Goal: Task Accomplishment & Management: Complete application form

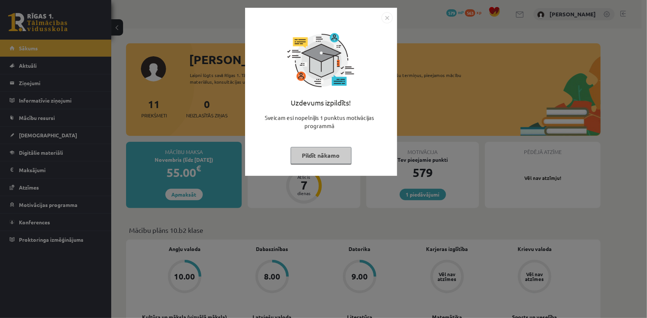
click at [390, 17] on img "Close" at bounding box center [387, 17] width 11 height 11
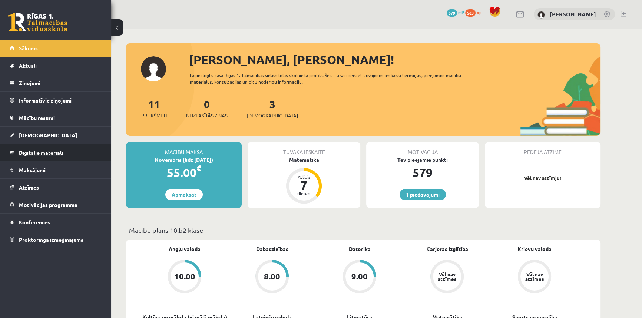
click at [51, 150] on span "Digitālie materiāli" at bounding box center [41, 152] width 44 height 7
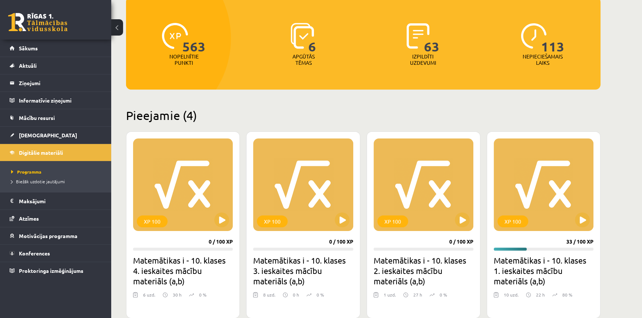
scroll to position [202, 0]
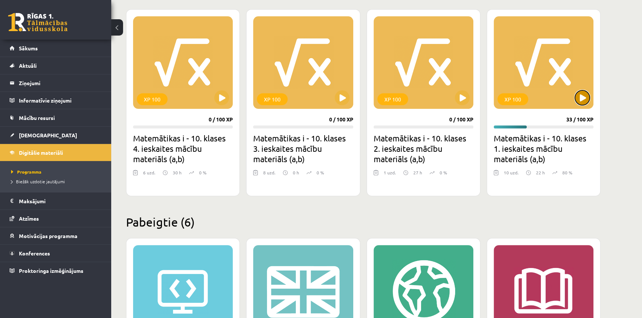
click at [586, 95] on button at bounding box center [582, 97] width 15 height 15
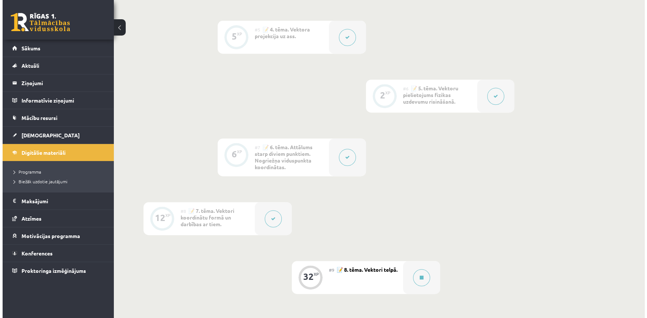
scroll to position [472, 0]
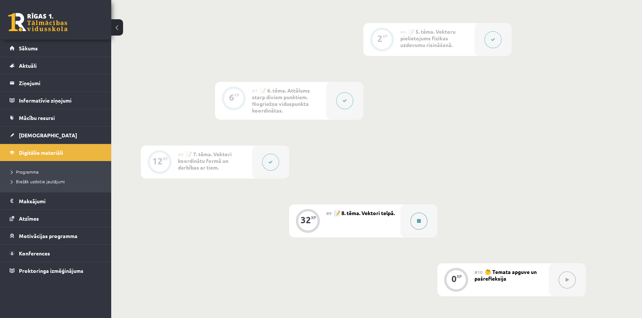
click at [419, 220] on icon at bounding box center [419, 221] width 4 height 4
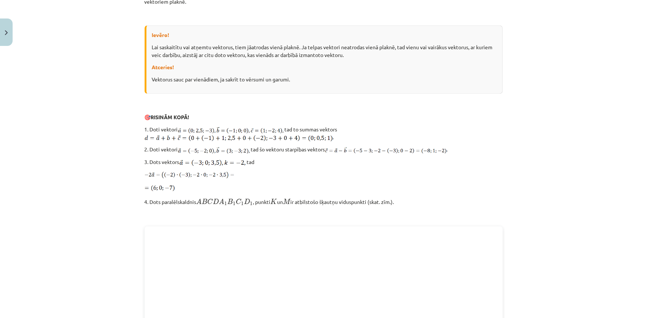
scroll to position [742, 0]
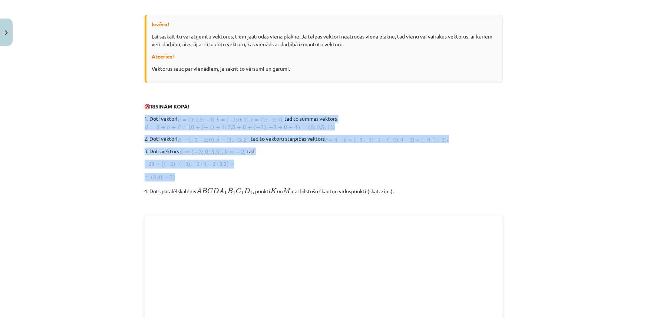
drag, startPoint x: 142, startPoint y: 117, endPoint x: 458, endPoint y: 172, distance: 321.4
copy div "1. Doti vektori tad to summas vektors . 2. Doti vektori tad šo vektoru starpība…"
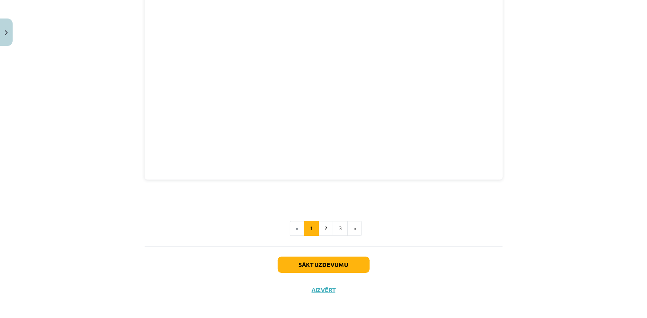
scroll to position [980, 0]
click at [326, 263] on button "Sākt uzdevumu" at bounding box center [324, 264] width 92 height 16
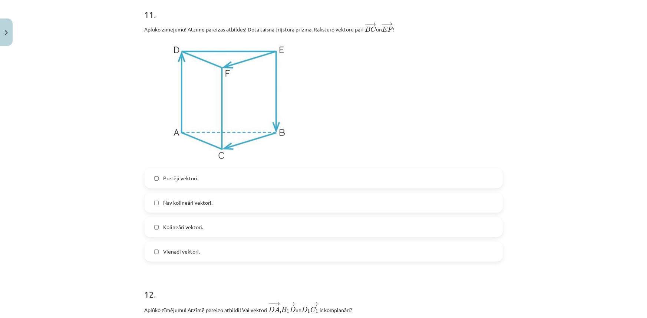
scroll to position [1944, 0]
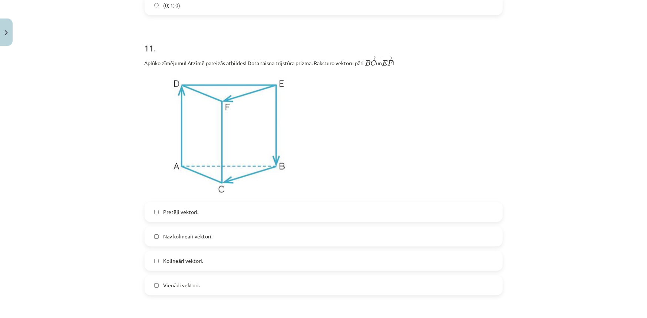
click at [156, 291] on label "Vienādi vektori." at bounding box center [323, 286] width 357 height 19
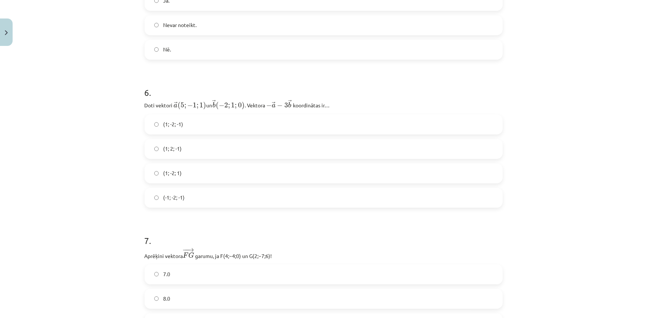
scroll to position [1061, 0]
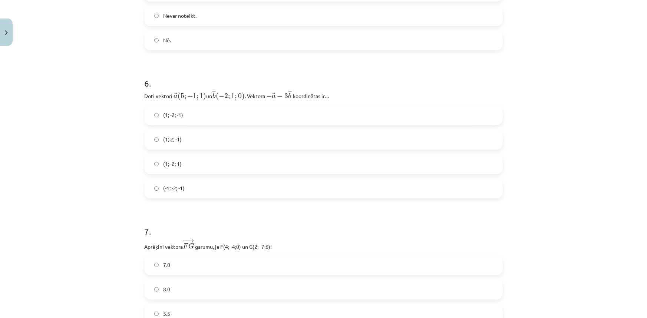
click at [526, 316] on div "Mācību tēma: Matemātikas i - 10. klases 1. ieskaites mācību materiāls (a,b) #9 …" at bounding box center [323, 159] width 647 height 318
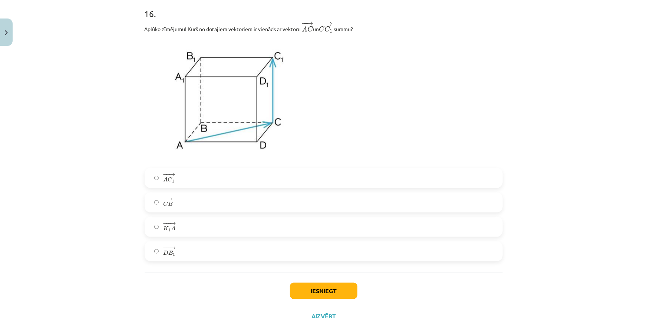
scroll to position [3252, 0]
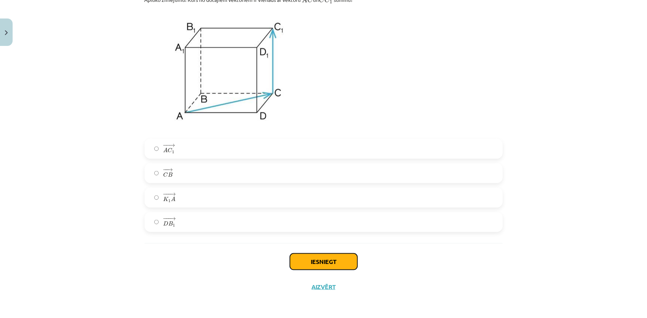
click at [330, 258] on button "Iesniegt" at bounding box center [323, 262] width 67 height 16
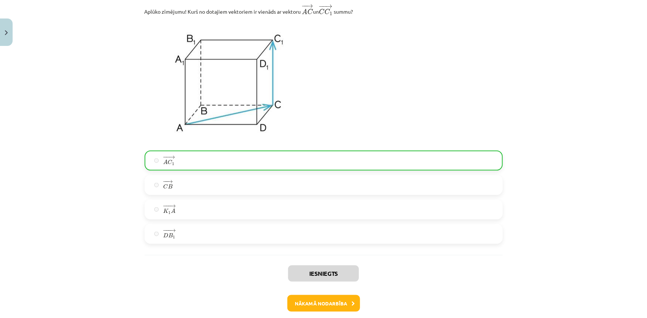
scroll to position [3275, 0]
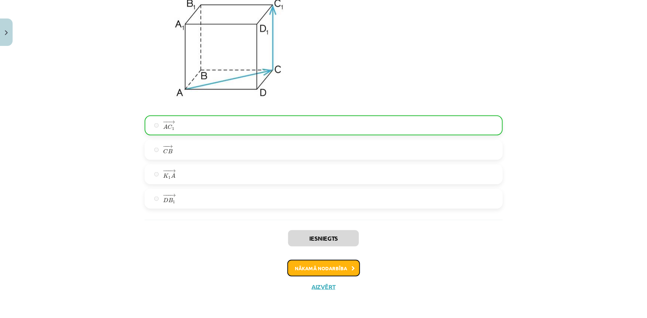
click at [325, 264] on button "Nākamā nodarbība" at bounding box center [323, 268] width 73 height 17
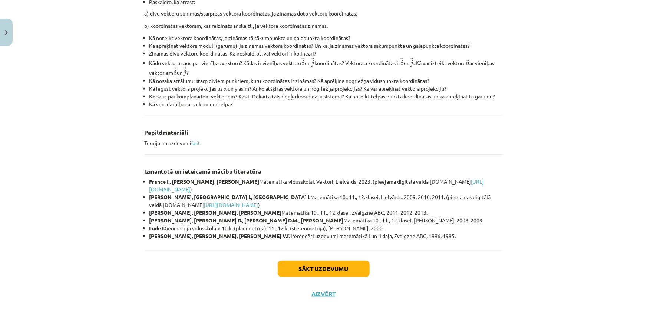
scroll to position [270, 0]
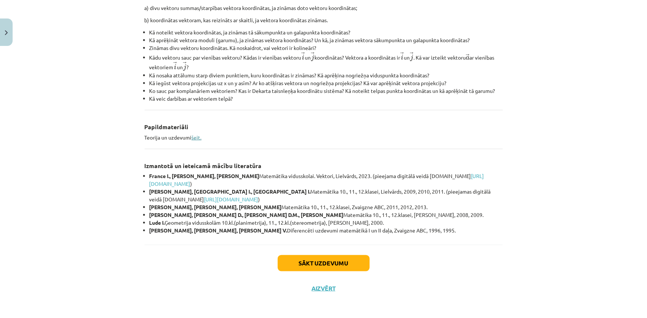
click at [197, 138] on link "šeit." at bounding box center [197, 137] width 10 height 7
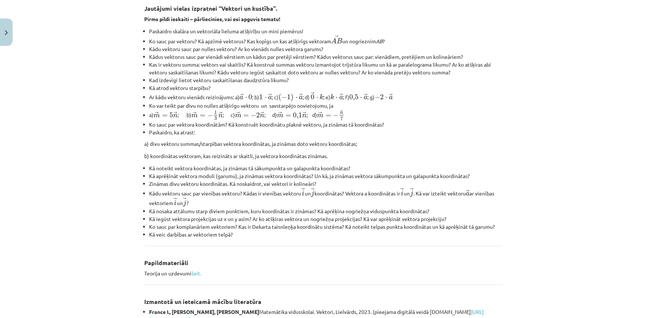
scroll to position [135, 0]
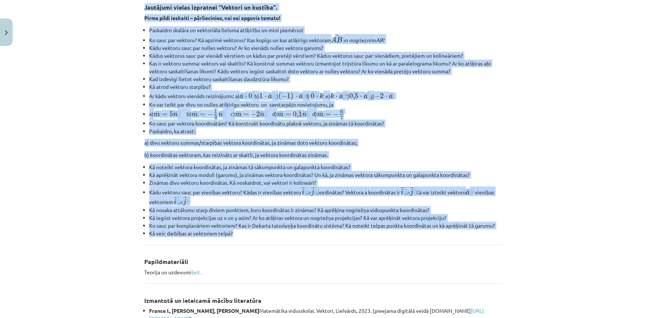
drag, startPoint x: 140, startPoint y: 5, endPoint x: 362, endPoint y: 236, distance: 320.2
click at [362, 236] on div "0 XP Saņemsi Sarežģīts 437 pilda Apraksts Uzdevums Palīdzība Jautājumi vielas i…" at bounding box center [323, 176] width 367 height 522
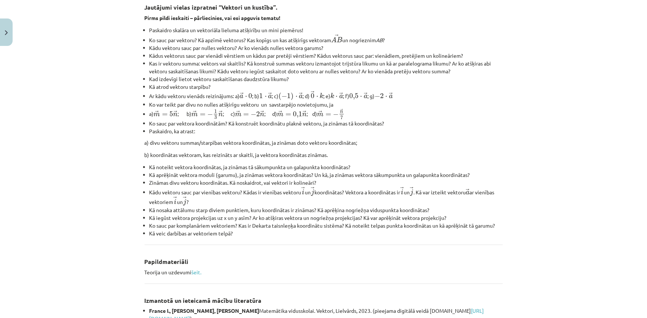
click at [298, 267] on div "Jautājumi vielas izpratnei “Vektori un kustība”. Pirms pildi ieskaiti – pārliec…" at bounding box center [324, 184] width 358 height 372
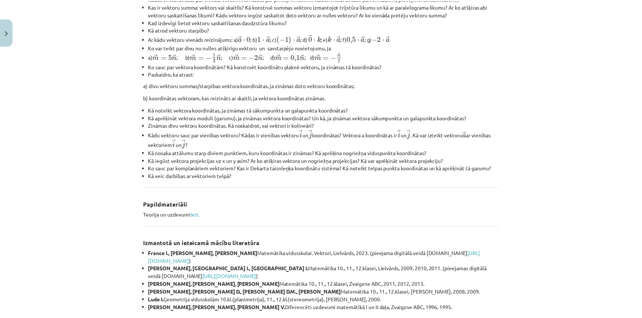
scroll to position [271, 0]
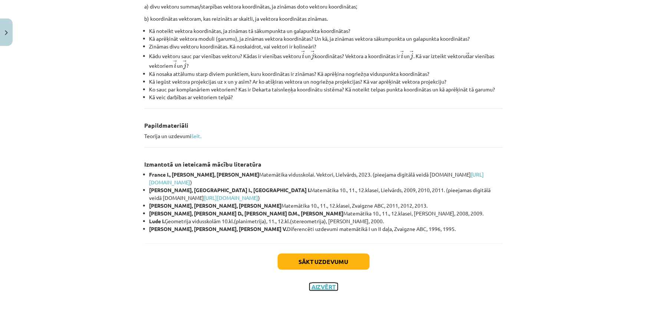
click at [316, 289] on button "Aizvērt" at bounding box center [324, 287] width 28 height 7
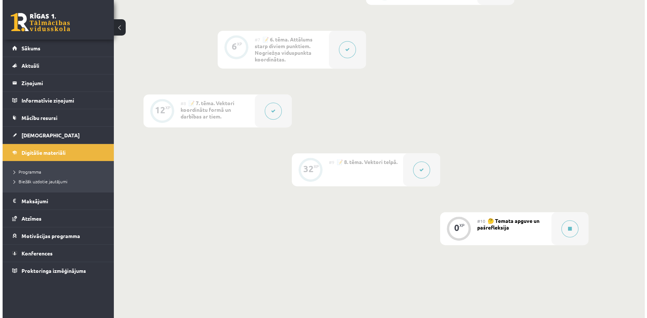
scroll to position [512, 0]
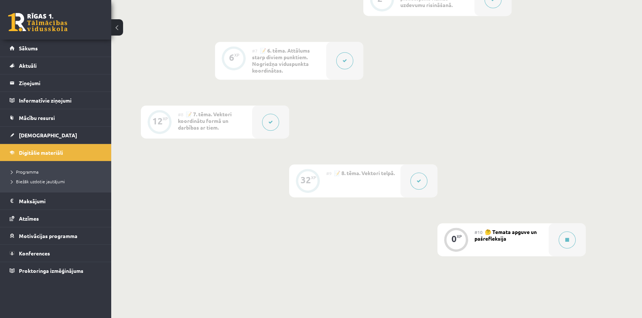
click at [408, 180] on div at bounding box center [418, 181] width 37 height 33
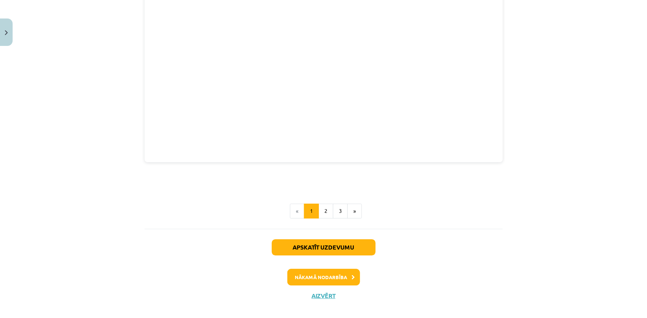
scroll to position [1004, 0]
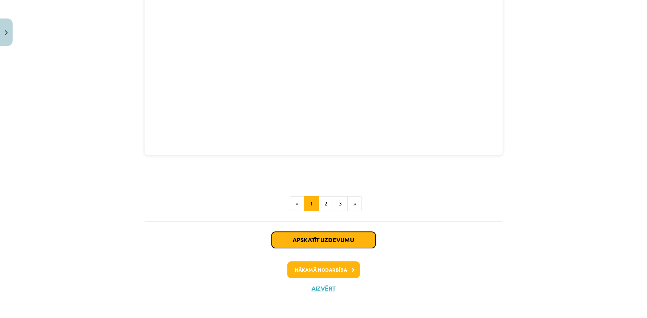
click at [316, 236] on button "Apskatīt uzdevumu" at bounding box center [324, 240] width 104 height 16
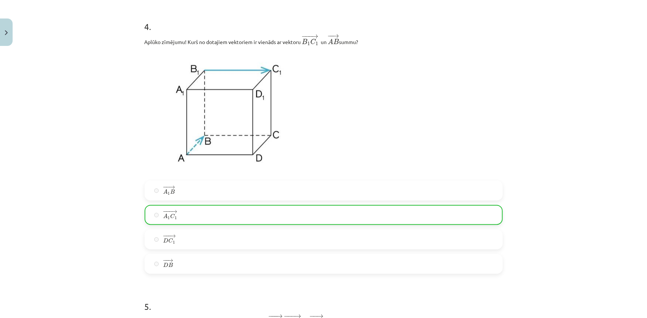
scroll to position [674, 0]
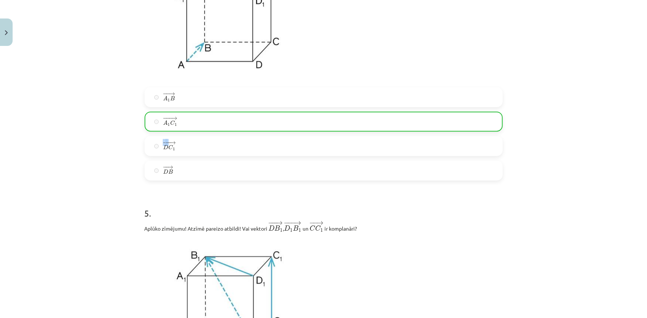
drag, startPoint x: 168, startPoint y: 142, endPoint x: 138, endPoint y: 154, distance: 32.6
click at [96, 202] on div "Mācību tēma: Matemātikas i - 10. klases 1. ieskaites mācību materiāls (a,b) #9 …" at bounding box center [323, 159] width 647 height 318
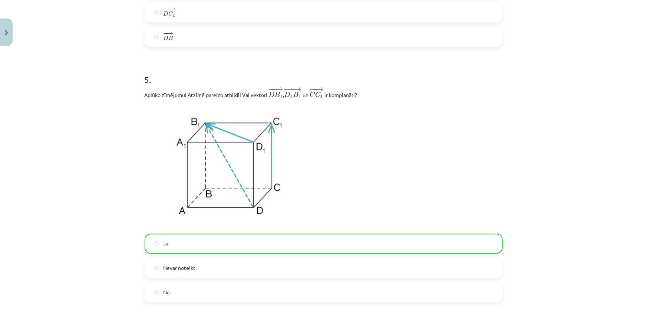
scroll to position [977, 0]
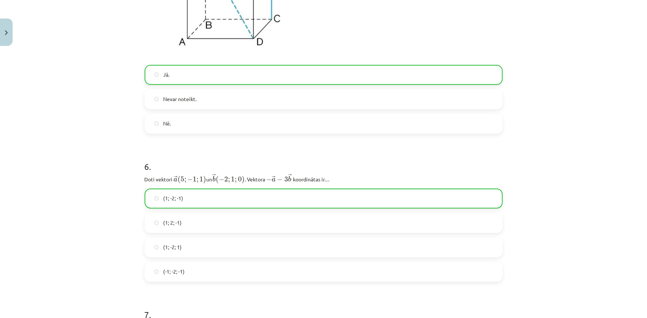
click at [197, 98] on label "Nevar noteikt." at bounding box center [323, 99] width 357 height 19
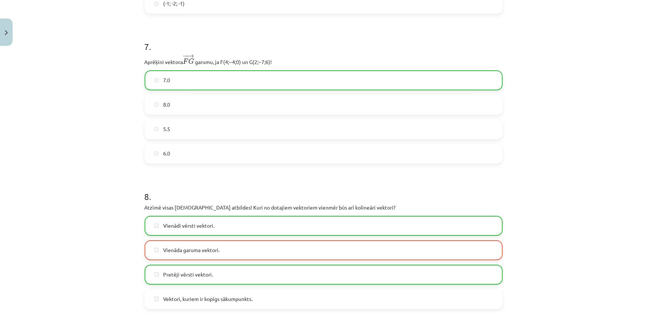
scroll to position [1348, 0]
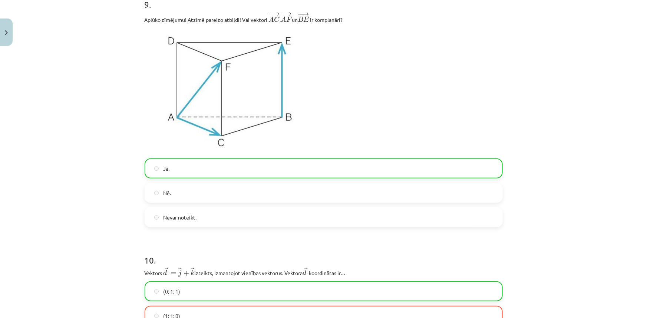
drag, startPoint x: 174, startPoint y: 160, endPoint x: 183, endPoint y: 164, distance: 9.9
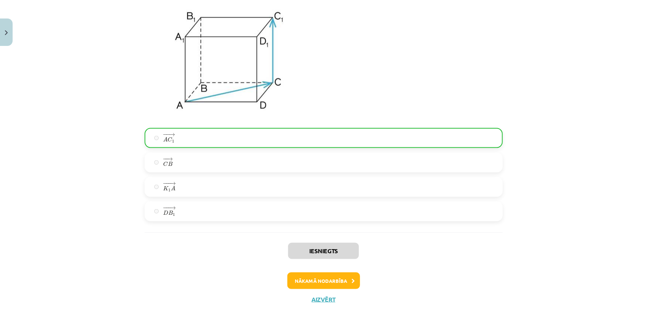
scroll to position [3275, 0]
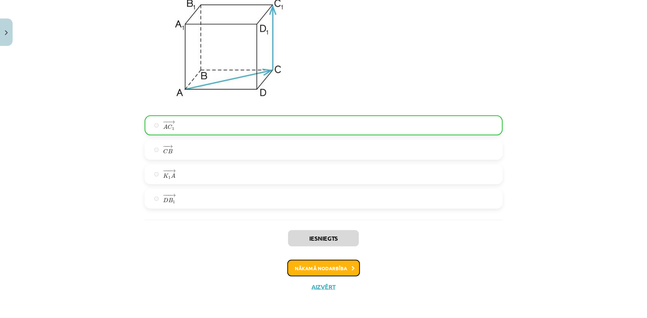
click at [331, 264] on button "Nākamā nodarbība" at bounding box center [323, 268] width 73 height 17
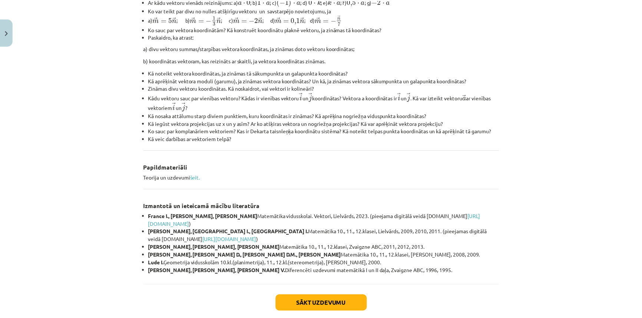
scroll to position [271, 0]
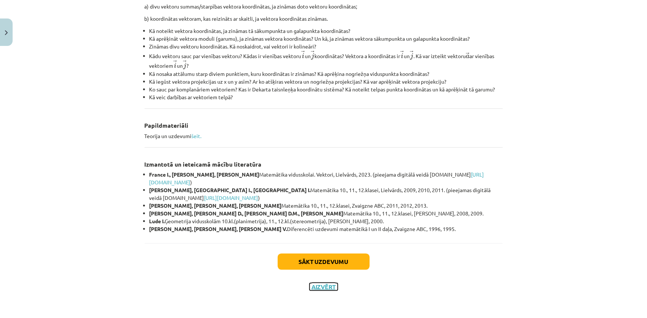
click at [325, 287] on button "Aizvērt" at bounding box center [324, 287] width 28 height 7
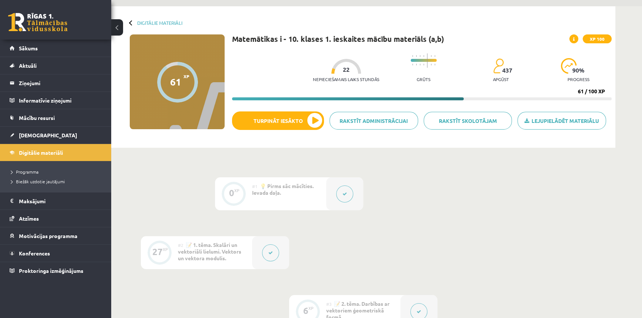
scroll to position [0, 0]
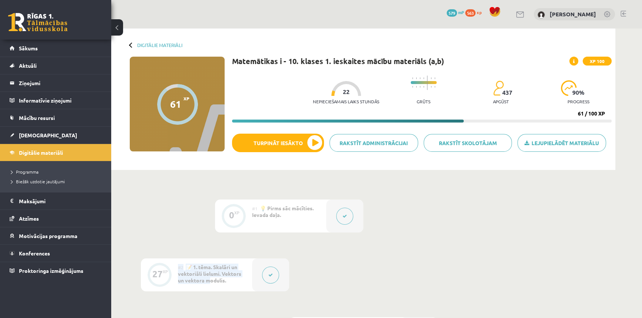
drag, startPoint x: 200, startPoint y: 278, endPoint x: 179, endPoint y: 264, distance: 25.7
click at [179, 264] on div "#2 📝 1. tēma. Skalāri un vektoriāli lielumi. Vektors un vektora modulis." at bounding box center [215, 275] width 74 height 33
drag, startPoint x: 580, startPoint y: 113, endPoint x: 565, endPoint y: 112, distance: 14.5
click at [565, 112] on div "Nepieciešamais laiks stundās 22 Grūts 437 apgūst 90 % progress 61 / 100 XP" at bounding box center [422, 97] width 380 height 51
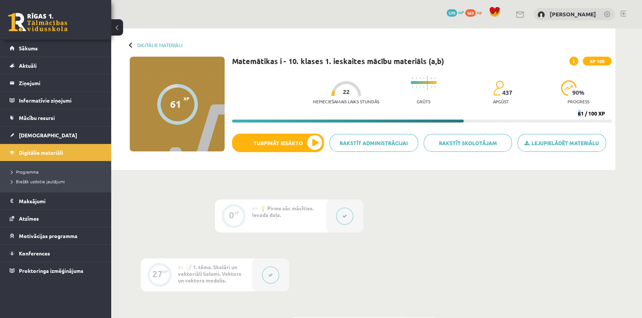
click at [562, 112] on div "Nepieciešamais laiks stundās 22 Grūts 437 apgūst 90 % progress 61 / 100 XP" at bounding box center [422, 97] width 380 height 51
drag, startPoint x: 502, startPoint y: 93, endPoint x: 513, endPoint y: 92, distance: 11.3
click at [513, 92] on div "Nepieciešamais laiks stundās 22 Grūts 437 apgūst 90 % progress" at bounding box center [462, 90] width 299 height 37
click at [184, 99] on span "XP" at bounding box center [187, 98] width 6 height 5
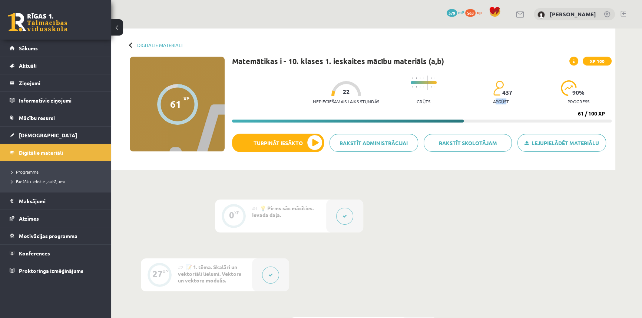
drag, startPoint x: 494, startPoint y: 102, endPoint x: 505, endPoint y: 100, distance: 11.3
click at [505, 100] on p "apgūst" at bounding box center [501, 101] width 16 height 5
drag, startPoint x: 504, startPoint y: 91, endPoint x: 514, endPoint y: 92, distance: 10.4
click at [514, 92] on div "Nepieciešamais laiks stundās 22 Grūts 437 apgūst 90 % progress" at bounding box center [462, 90] width 299 height 37
click at [503, 95] on div "437 apgūst" at bounding box center [501, 94] width 16 height 28
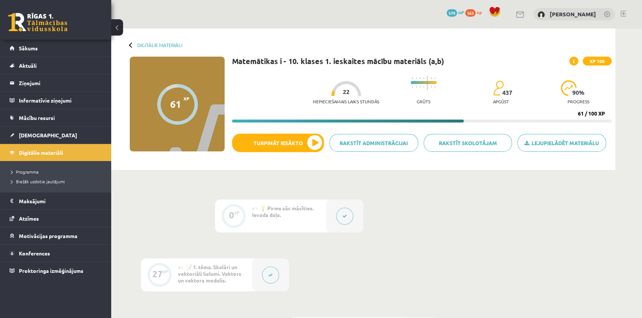
click at [517, 98] on div "Nepieciešamais laiks stundās 22 Grūts 437 apgūst 90 % progress" at bounding box center [462, 90] width 299 height 37
drag, startPoint x: 344, startPoint y: 89, endPoint x: 406, endPoint y: 98, distance: 62.2
click at [350, 89] on div "Nepieciešamais laiks stundās 22" at bounding box center [346, 94] width 66 height 27
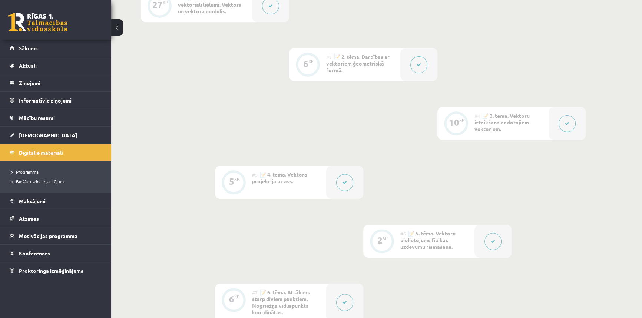
click at [351, 99] on div "0 XP #1 💡 Pirms sāc mācīties. Ievada daļa. 27 XP #2 📝 1. tēma. Skalāri un vekto…" at bounding box center [363, 214] width 445 height 568
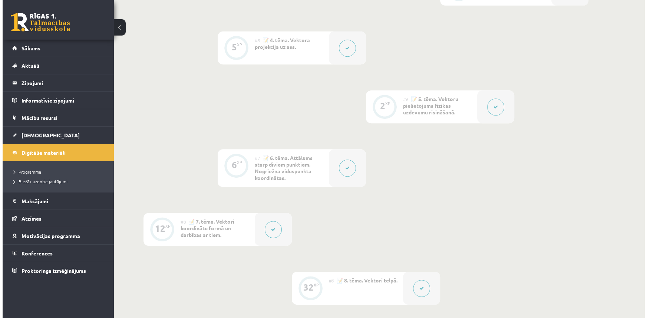
scroll to position [579, 0]
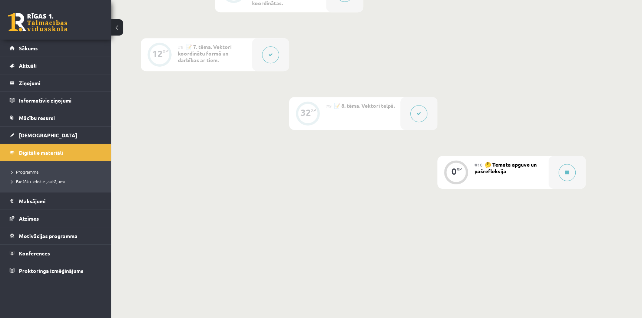
click at [495, 171] on span "🤔 Temata apguve un pašrefleksija" at bounding box center [506, 167] width 62 height 13
click at [567, 171] on icon at bounding box center [567, 173] width 4 height 4
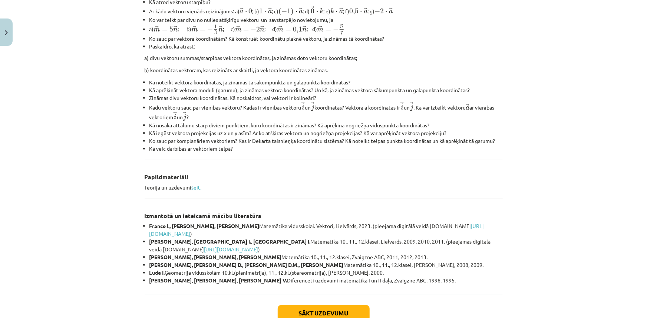
scroll to position [271, 0]
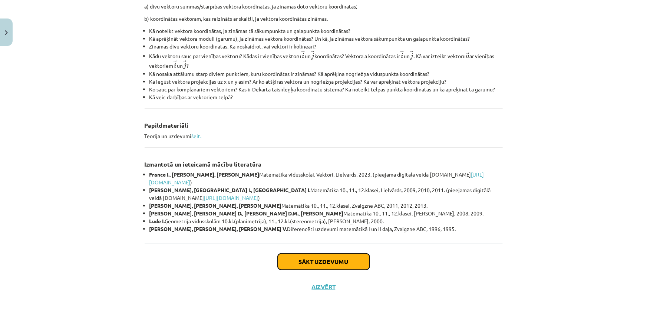
click at [314, 263] on button "Sākt uzdevumu" at bounding box center [324, 262] width 92 height 16
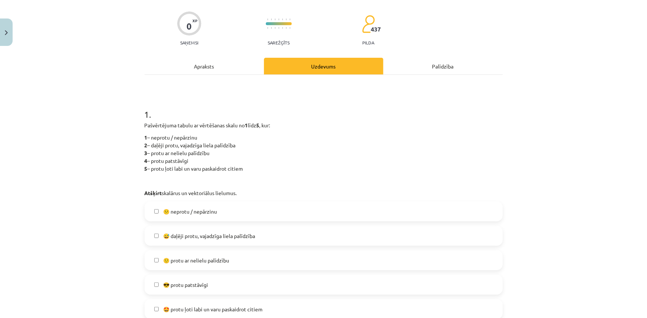
scroll to position [19, 0]
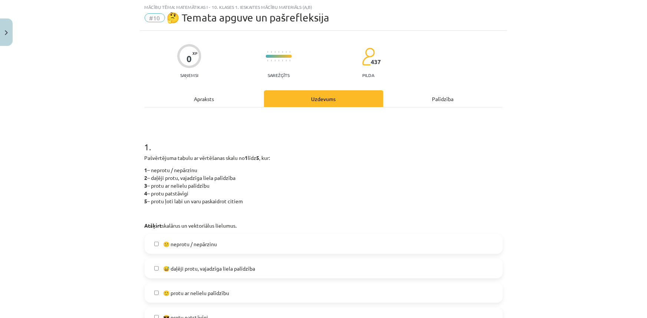
click at [203, 244] on span "😕 neprotu / nepārzinu" at bounding box center [190, 245] width 54 height 8
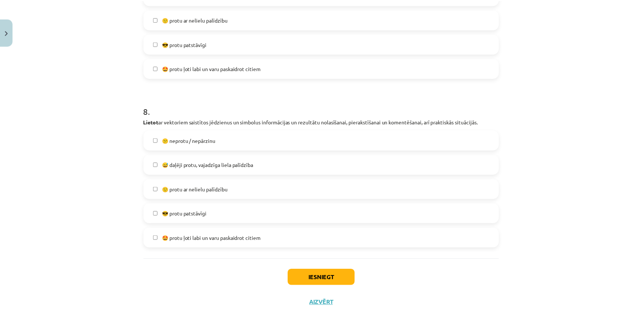
scroll to position [1333, 0]
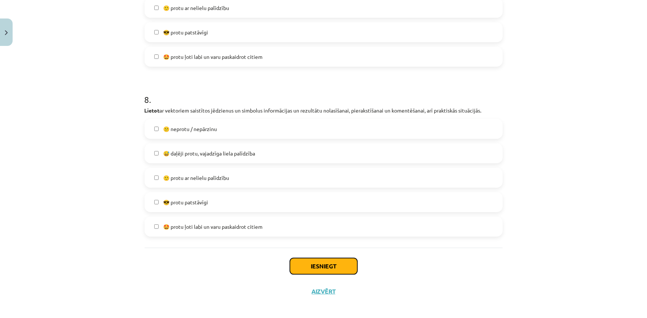
click at [321, 264] on button "Iesniegt" at bounding box center [323, 266] width 67 height 16
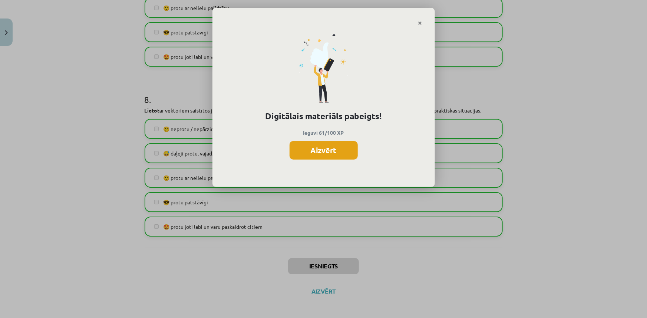
click at [329, 148] on button "Aizvērt" at bounding box center [324, 150] width 68 height 19
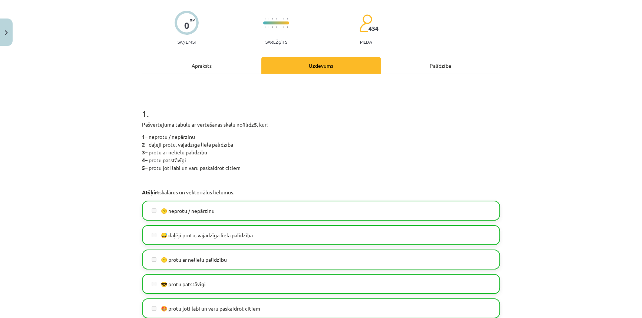
scroll to position [0, 0]
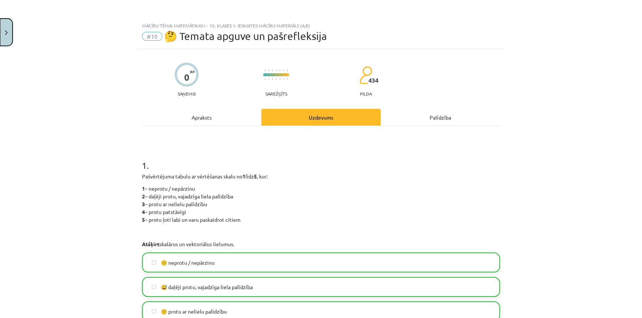
click at [5, 32] on img "Close" at bounding box center [6, 32] width 3 height 5
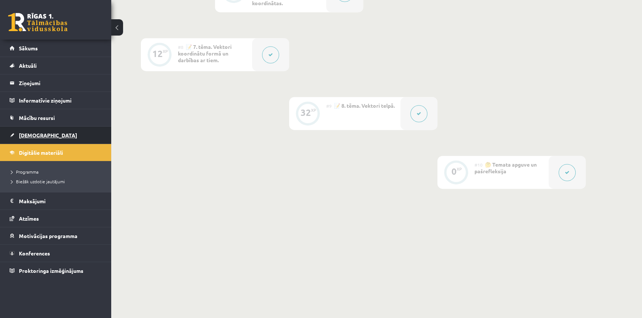
click at [23, 136] on span "[DEMOGRAPHIC_DATA]" at bounding box center [48, 135] width 58 height 7
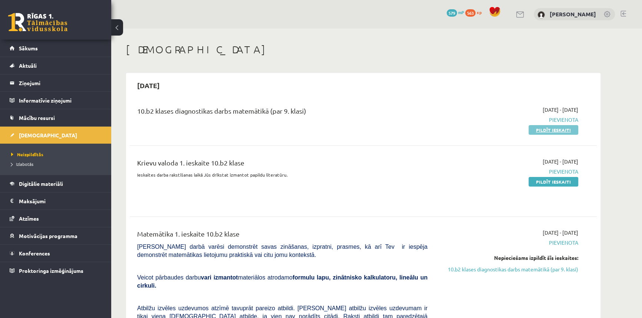
click at [545, 129] on link "Pildīt ieskaiti" at bounding box center [554, 130] width 50 height 10
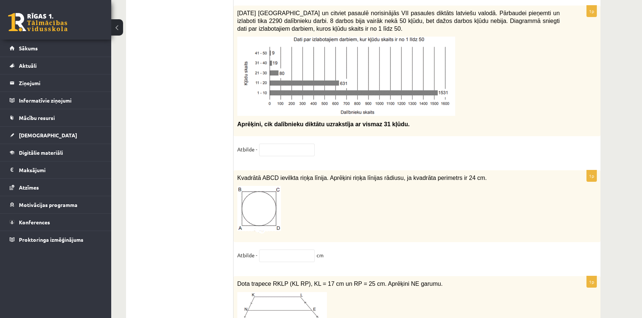
scroll to position [3202, 0]
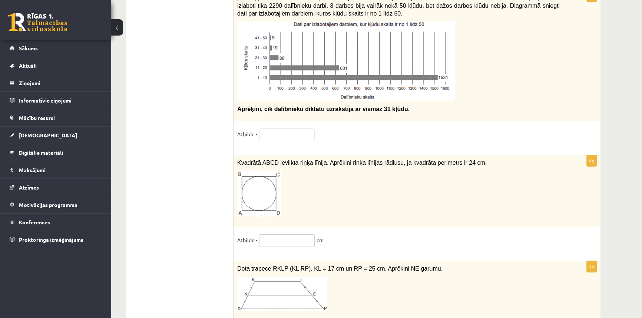
click at [273, 235] on input "text" at bounding box center [287, 241] width 56 height 13
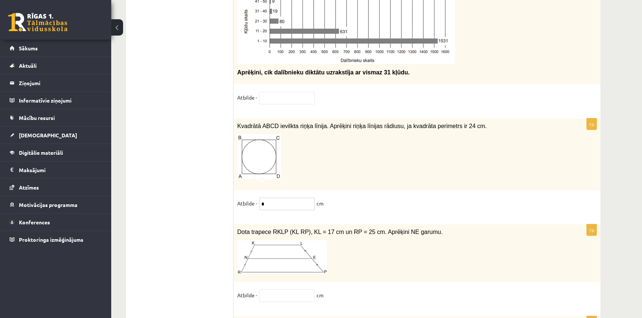
scroll to position [3303, 0]
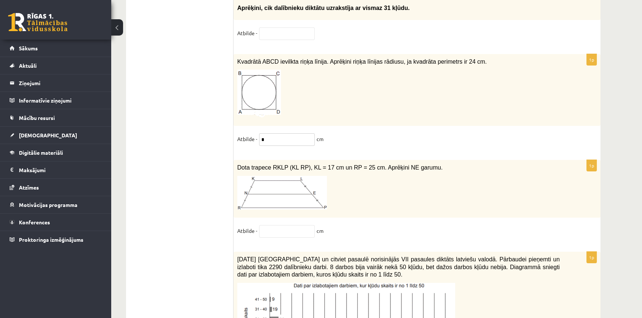
type input "*"
click at [285, 225] on input "text" at bounding box center [287, 231] width 56 height 13
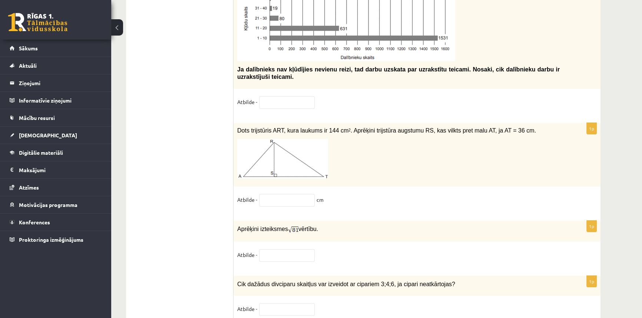
scroll to position [3607, 0]
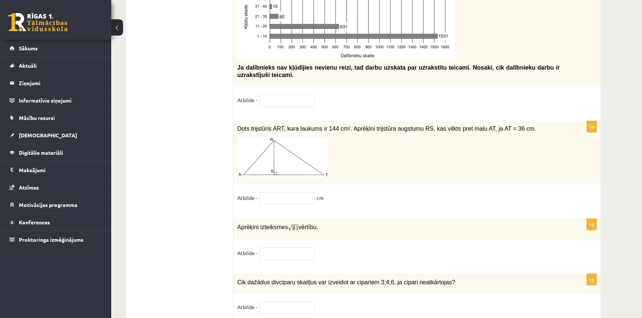
type input "**"
click at [277, 192] on input "text" at bounding box center [287, 198] width 56 height 13
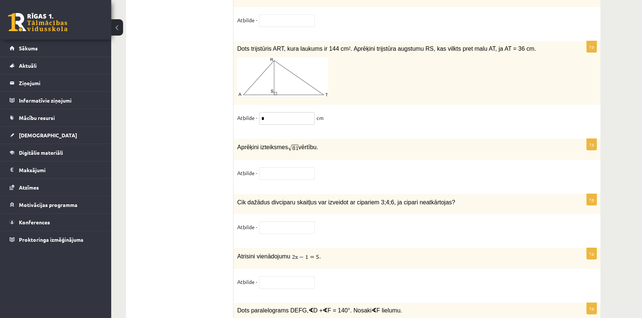
scroll to position [3708, 0]
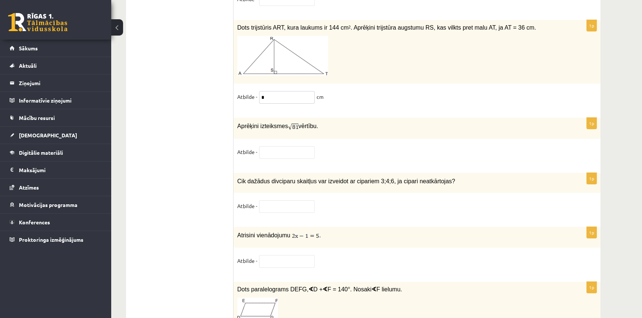
type input "*"
click at [275, 146] on input "text" at bounding box center [287, 152] width 56 height 13
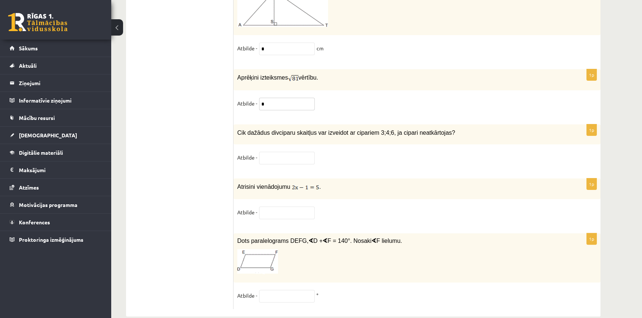
scroll to position [3757, 0]
type input "*"
click at [273, 207] on input "text" at bounding box center [287, 213] width 56 height 13
type input "*"
click at [281, 290] on input "text" at bounding box center [287, 296] width 56 height 13
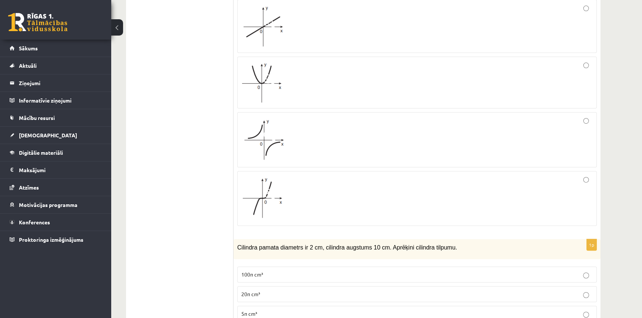
scroll to position [15, 0]
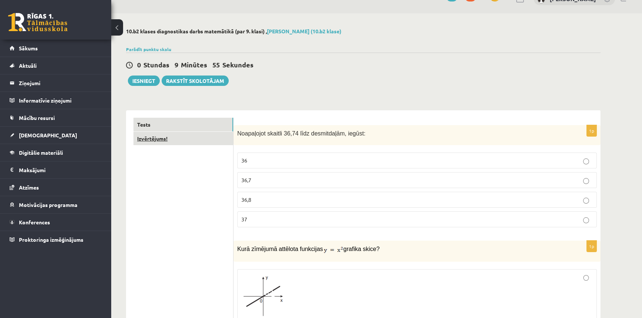
type input "**"
click at [153, 137] on link "Izvērtējums!" at bounding box center [183, 139] width 100 height 14
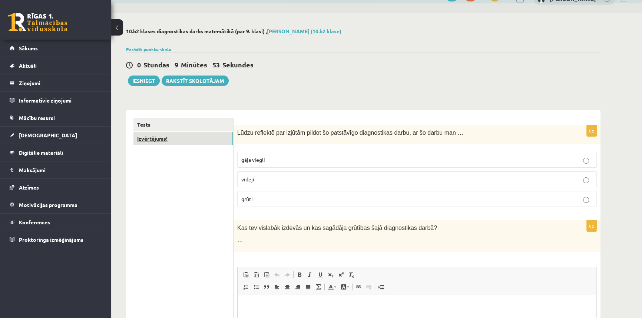
scroll to position [0, 0]
click at [139, 123] on link "Tests" at bounding box center [183, 125] width 100 height 14
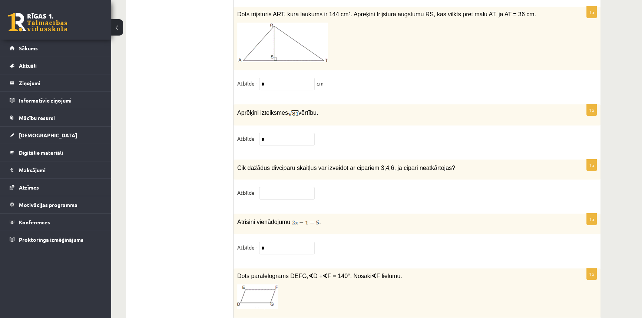
scroll to position [3757, 0]
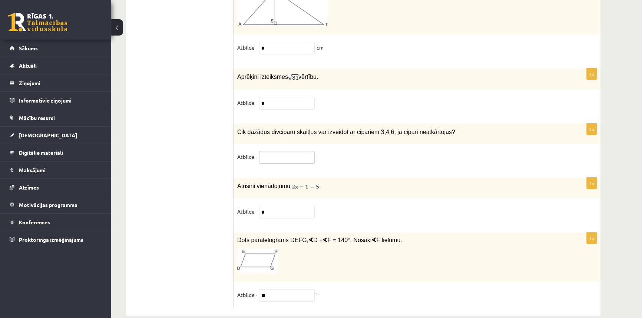
click at [271, 151] on input "text" at bounding box center [287, 157] width 56 height 13
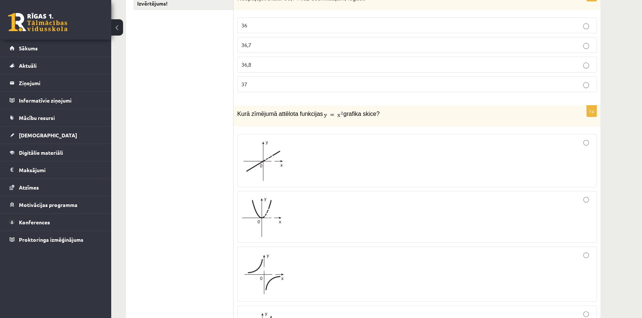
scroll to position [0, 0]
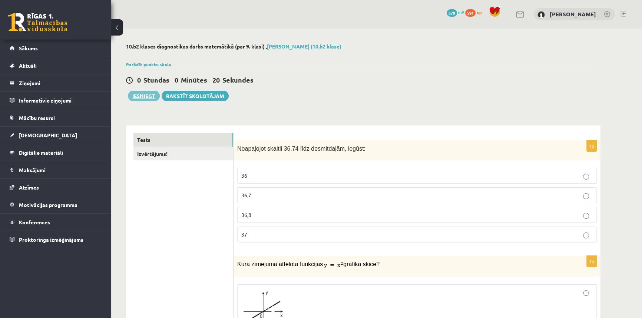
type input "*"
drag, startPoint x: 149, startPoint y: 96, endPoint x: 146, endPoint y: 93, distance: 3.9
click at [149, 96] on button "Iesniegt" at bounding box center [144, 96] width 32 height 10
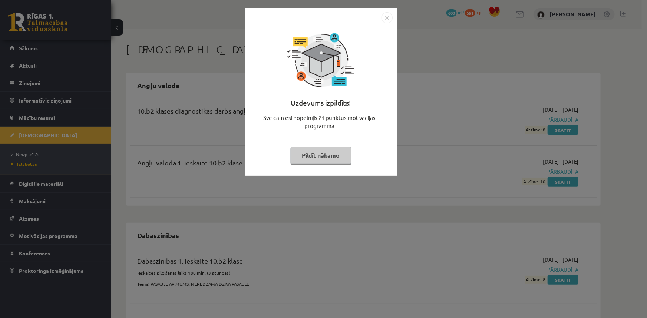
click at [391, 19] on img "Close" at bounding box center [387, 17] width 11 height 11
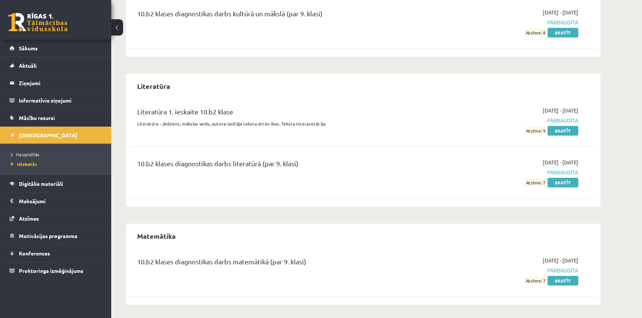
scroll to position [813, 0]
click at [565, 278] on link "Skatīt" at bounding box center [563, 281] width 31 height 10
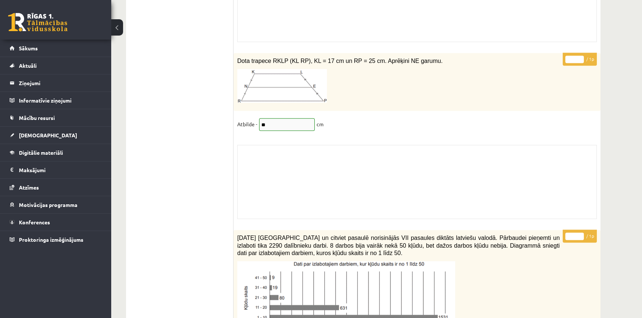
scroll to position [5188, 0]
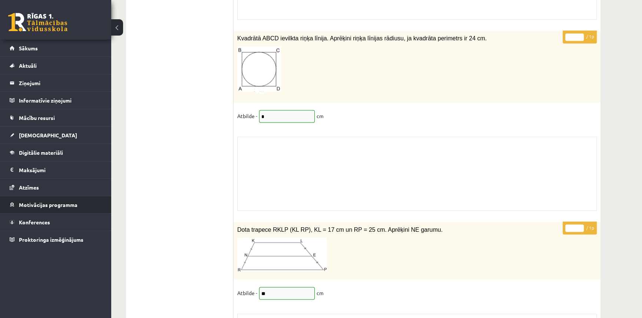
click at [0, 202] on li "Motivācijas programma Aktuālās kampaņas Mācies un ziedo Uzdevumi Veikals Ieteik…" at bounding box center [55, 205] width 111 height 18
click at [29, 136] on span "[DEMOGRAPHIC_DATA]" at bounding box center [48, 135] width 58 height 7
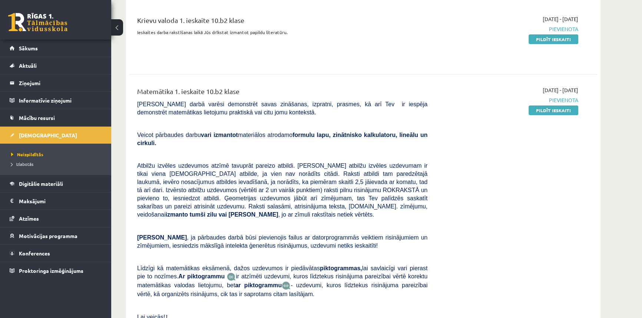
scroll to position [21, 0]
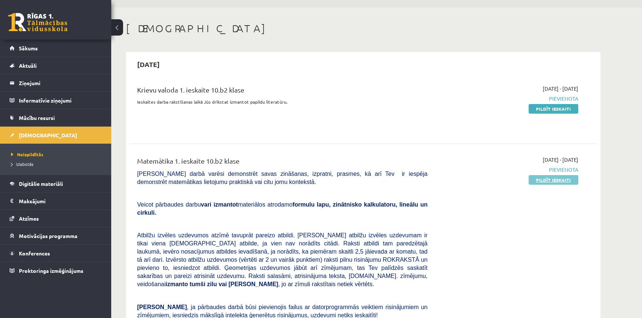
click at [564, 182] on link "Pildīt ieskaiti" at bounding box center [554, 180] width 50 height 10
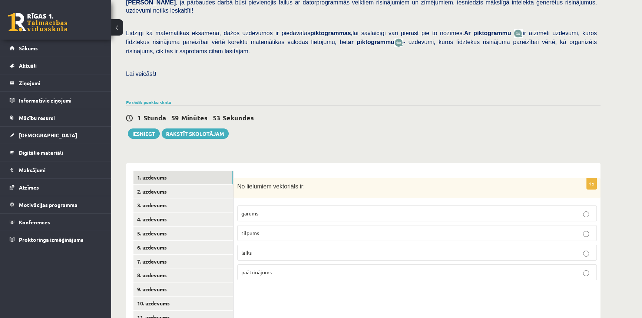
scroll to position [198, 0]
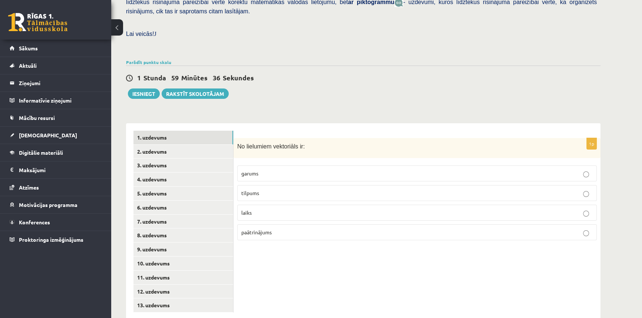
drag, startPoint x: 565, startPoint y: 176, endPoint x: 560, endPoint y: 177, distance: 4.8
drag, startPoint x: 560, startPoint y: 177, endPoint x: 451, endPoint y: 251, distance: 131.3
click at [451, 251] on div "1p No lielumiem vektoriāls ir: garums tilpums laiks paātrinājums" at bounding box center [417, 221] width 367 height 197
click at [170, 145] on link "2. uzdevums" at bounding box center [183, 152] width 100 height 14
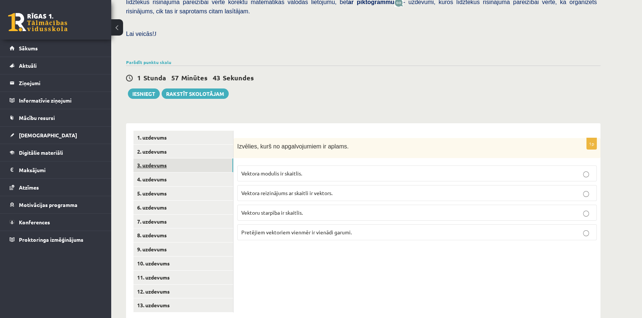
click at [148, 159] on link "3. uzdevums" at bounding box center [183, 166] width 100 height 14
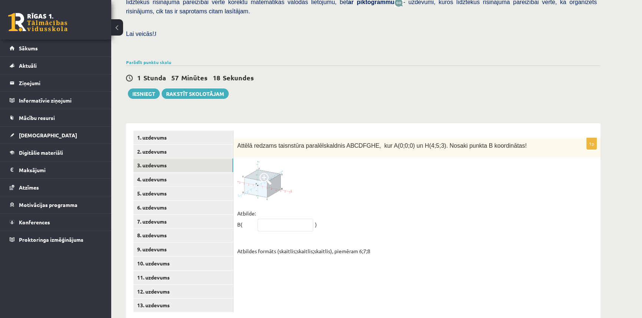
click at [263, 173] on span at bounding box center [266, 179] width 12 height 12
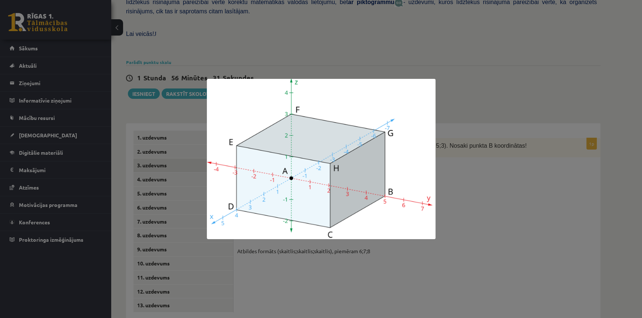
click at [355, 32] on div at bounding box center [321, 159] width 642 height 318
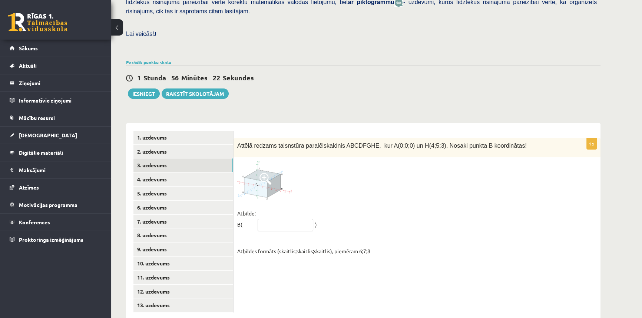
click at [291, 219] on input "text" at bounding box center [286, 225] width 56 height 13
type input "****"
click at [156, 173] on link "4. uzdevums" at bounding box center [183, 180] width 100 height 14
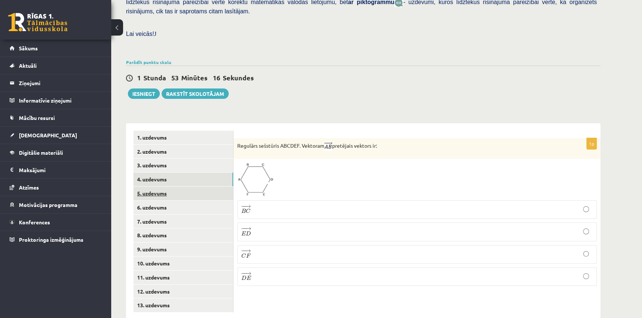
click at [144, 187] on link "5. uzdevums" at bounding box center [183, 194] width 100 height 14
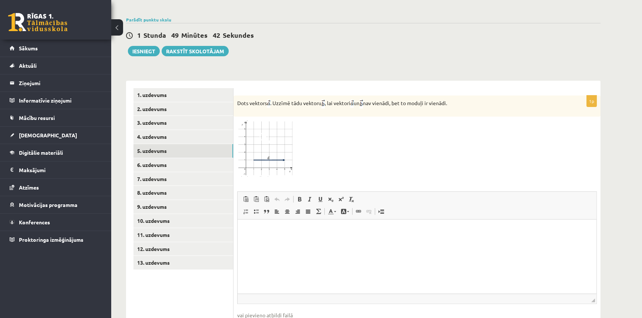
scroll to position [241, 0]
click at [152, 159] on link "6. uzdevums" at bounding box center [183, 166] width 100 height 14
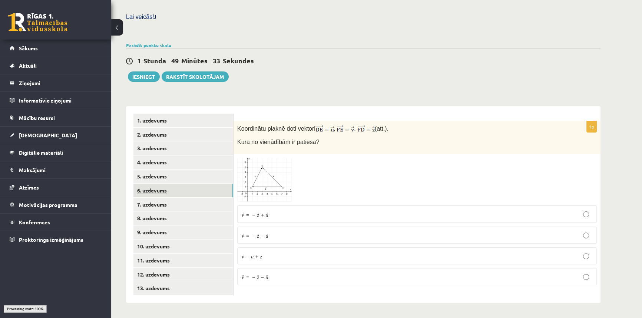
scroll to position [199, 0]
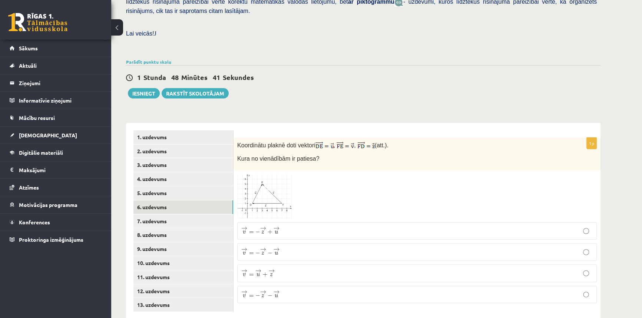
click at [269, 187] on span at bounding box center [266, 193] width 12 height 12
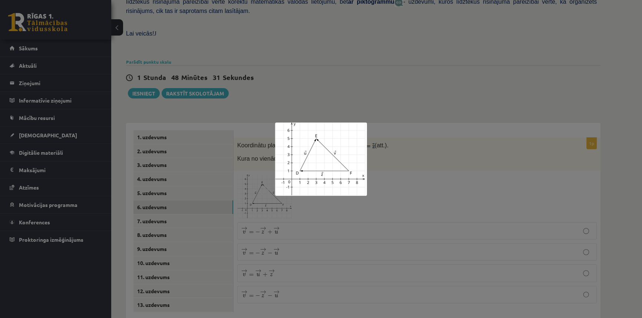
click at [300, 141] on img at bounding box center [321, 159] width 92 height 73
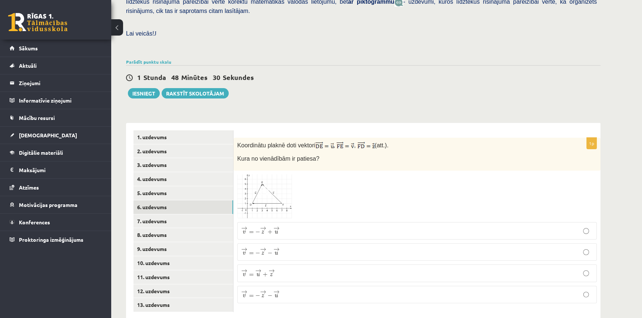
click at [267, 187] on span at bounding box center [266, 193] width 12 height 12
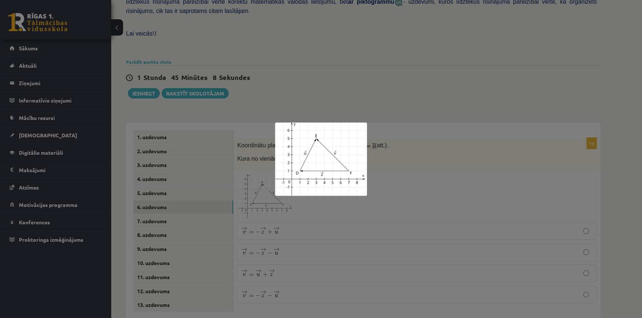
click at [435, 164] on div at bounding box center [321, 159] width 642 height 318
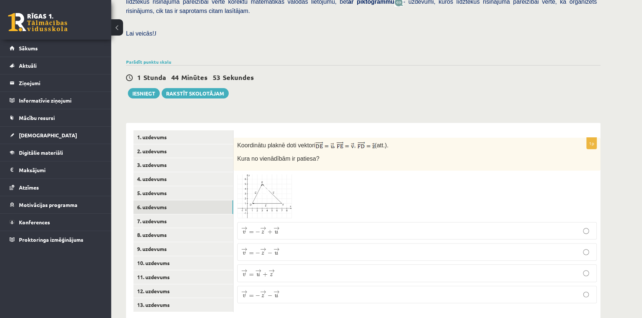
click at [263, 187] on span at bounding box center [266, 193] width 12 height 12
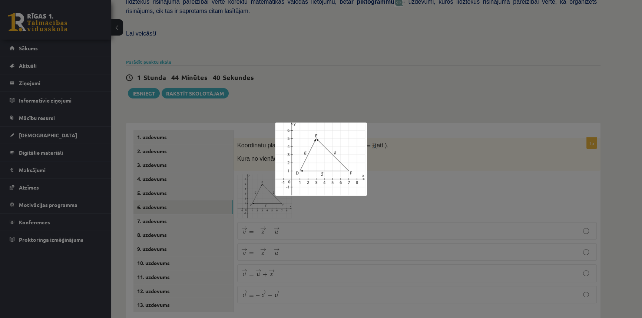
click at [421, 176] on div at bounding box center [321, 159] width 642 height 318
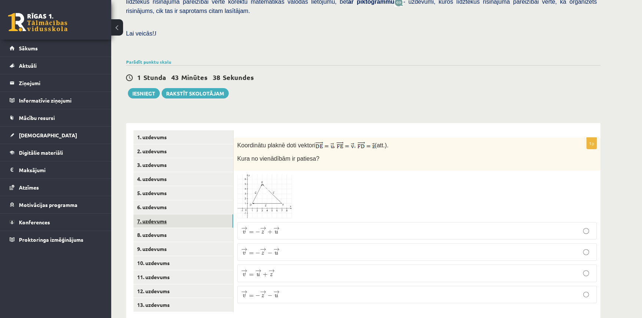
click at [163, 215] on link "7. uzdevums" at bounding box center [183, 222] width 100 height 14
click at [286, 177] on img at bounding box center [265, 198] width 56 height 46
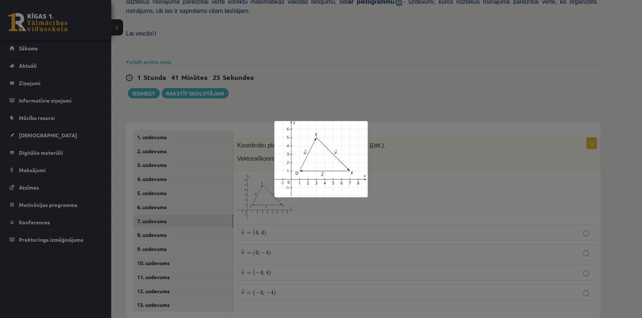
click at [260, 261] on div at bounding box center [321, 159] width 642 height 318
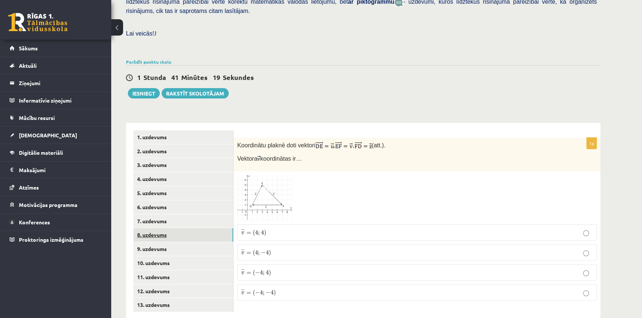
click at [152, 228] on link "8. uzdevums" at bounding box center [183, 235] width 100 height 14
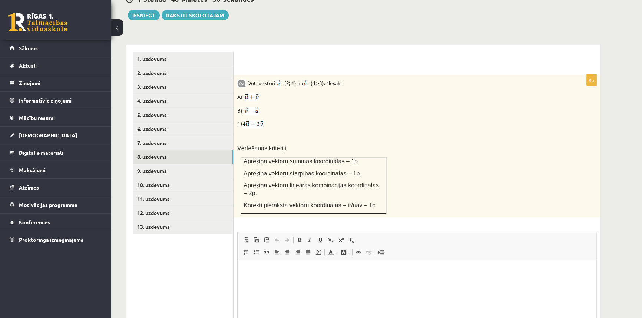
scroll to position [266, 0]
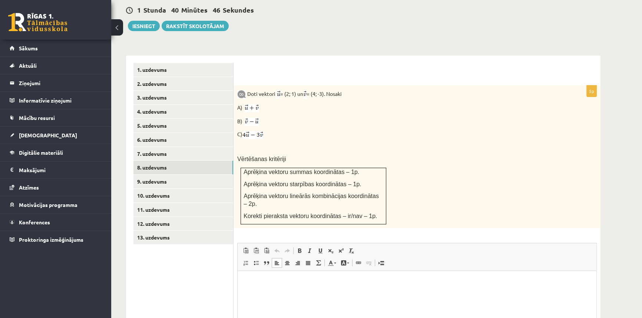
click at [286, 283] on p "Editor, wiswyg-editor-user-answer-47433899730540" at bounding box center [417, 283] width 344 height 8
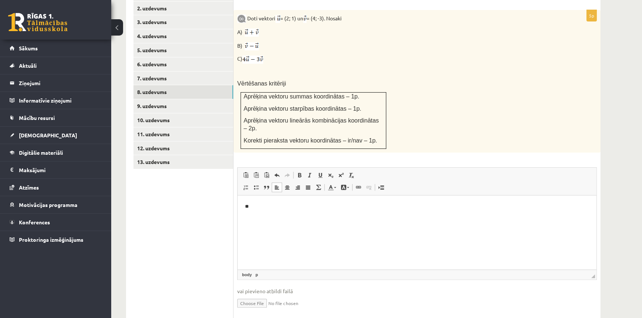
click at [260, 206] on p "**" at bounding box center [417, 207] width 344 height 8
click at [253, 209] on p "**" at bounding box center [417, 207] width 344 height 8
click at [256, 206] on p "********" at bounding box center [417, 207] width 344 height 8
click at [264, 206] on p "*********" at bounding box center [417, 207] width 344 height 8
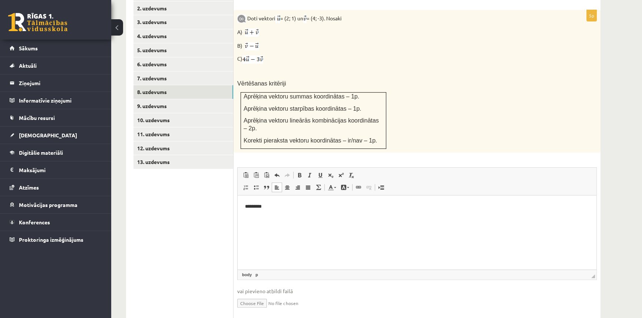
click at [262, 208] on p "*********" at bounding box center [417, 207] width 344 height 8
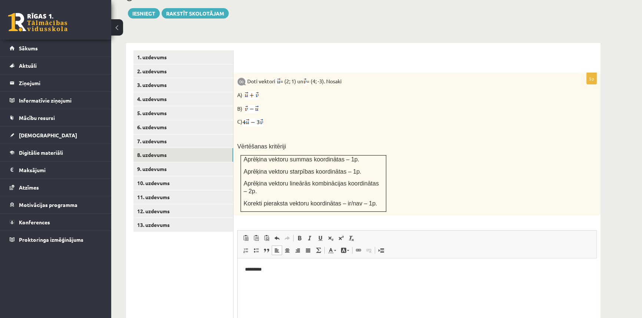
scroll to position [274, 0]
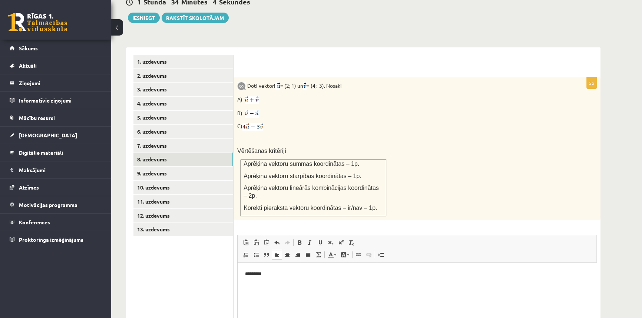
click at [251, 274] on p "*********" at bounding box center [414, 275] width 339 height 8
click at [250, 273] on p "**********" at bounding box center [414, 275] width 339 height 8
drag, startPoint x: 264, startPoint y: 79, endPoint x: 264, endPoint y: 85, distance: 6.3
click at [263, 95] on p "A)" at bounding box center [398, 99] width 323 height 9
click at [264, 95] on p "A)" at bounding box center [398, 99] width 323 height 9
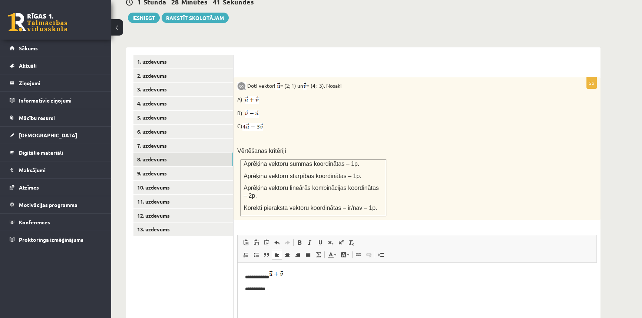
click at [290, 274] on p "**********" at bounding box center [414, 276] width 339 height 10
click at [288, 271] on p "**********" at bounding box center [414, 276] width 339 height 10
click at [287, 271] on p "**********" at bounding box center [414, 276] width 339 height 10
drag, startPoint x: 249, startPoint y: 277, endPoint x: 265, endPoint y: 278, distance: 16.4
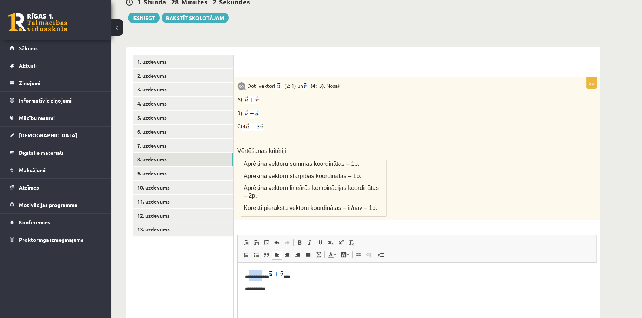
click at [265, 278] on p "**********" at bounding box center [414, 276] width 339 height 10
click at [274, 269] on span "Copy" at bounding box center [276, 269] width 23 height 11
copy p "*******"
click at [296, 277] on p "**********" at bounding box center [414, 276] width 339 height 10
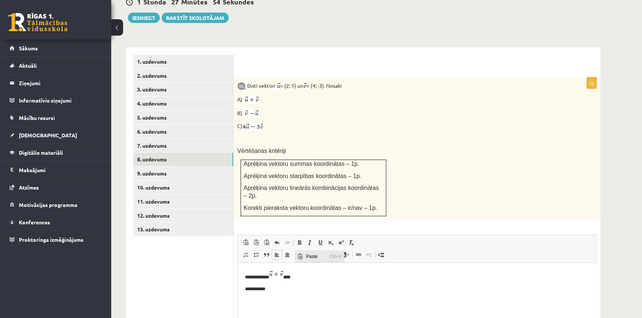
click at [312, 257] on span "Paste" at bounding box center [315, 256] width 23 height 11
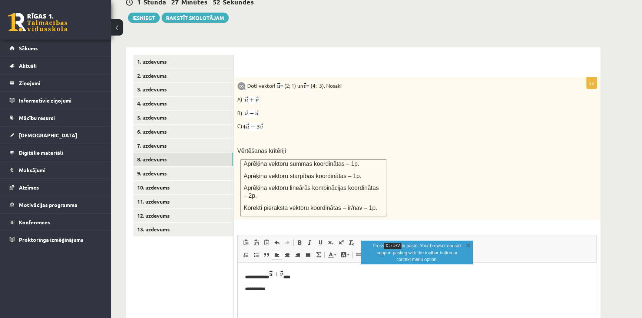
click at [300, 277] on p "**********" at bounding box center [414, 276] width 339 height 10
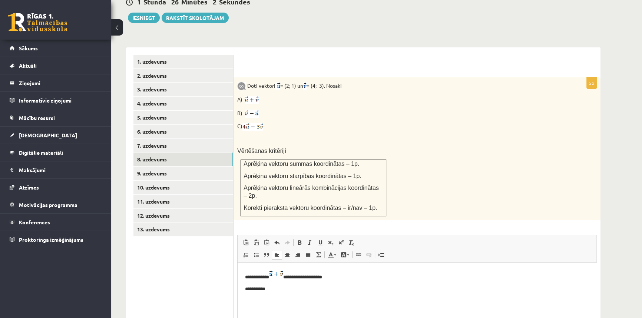
click at [309, 277] on p "**********" at bounding box center [414, 276] width 339 height 10
click at [307, 277] on p "**********" at bounding box center [414, 276] width 339 height 10
click at [318, 277] on p "**********" at bounding box center [414, 276] width 339 height 10
drag, startPoint x: 245, startPoint y: 301, endPoint x: 286, endPoint y: 326, distance: 48.1
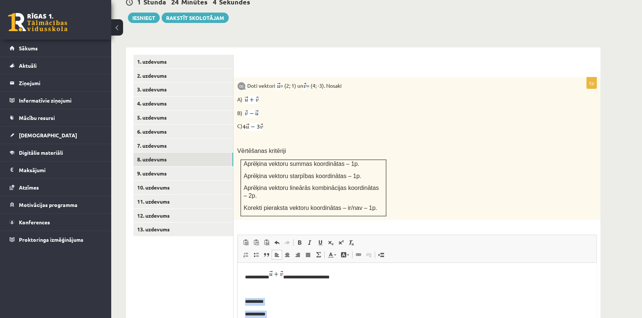
click at [247, 290] on p "Editor, wiswyg-editor-user-answer-47433899730540" at bounding box center [414, 290] width 339 height 8
click at [272, 279] on p "**********" at bounding box center [414, 276] width 339 height 10
click at [249, 288] on p "*" at bounding box center [414, 290] width 339 height 8
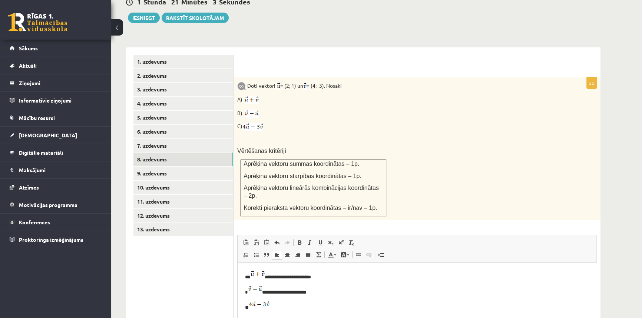
click at [273, 307] on p "**" at bounding box center [414, 306] width 339 height 10
click at [312, 293] on p "**********" at bounding box center [414, 291] width 339 height 10
click at [244, 123] on img at bounding box center [252, 127] width 21 height 8
drag, startPoint x: 242, startPoint y: 107, endPoint x: 249, endPoint y: 108, distance: 7.1
click at [248, 122] on p "C)" at bounding box center [398, 126] width 323 height 9
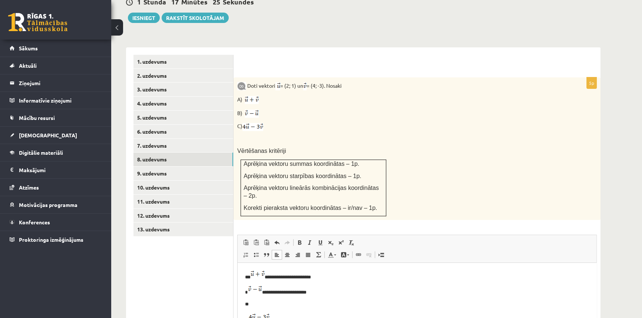
click at [270, 317] on p "** *" at bounding box center [414, 319] width 339 height 10
drag, startPoint x: 255, startPoint y: 316, endPoint x: 241, endPoint y: 316, distance: 14.5
click at [248, 306] on p "**" at bounding box center [414, 305] width 339 height 8
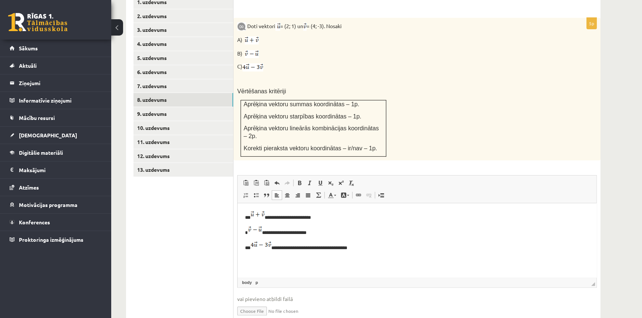
scroll to position [342, 0]
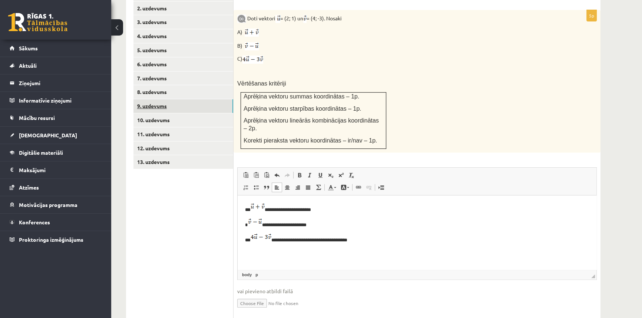
click at [161, 99] on link "9. uzdevums" at bounding box center [183, 106] width 100 height 14
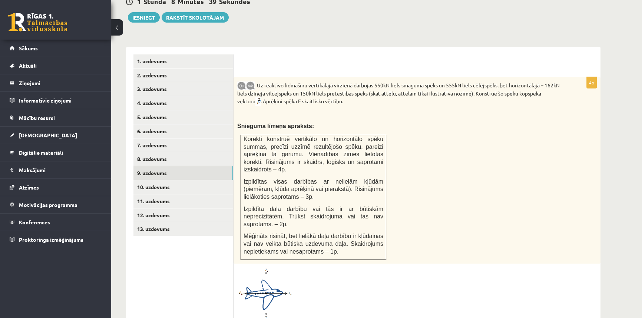
scroll to position [274, 0]
click at [261, 268] on img at bounding box center [265, 294] width 56 height 53
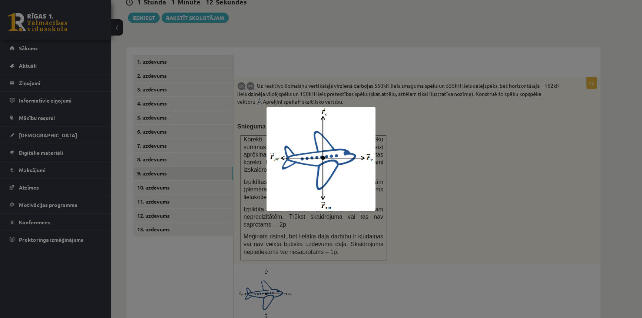
click at [450, 143] on div at bounding box center [321, 159] width 642 height 318
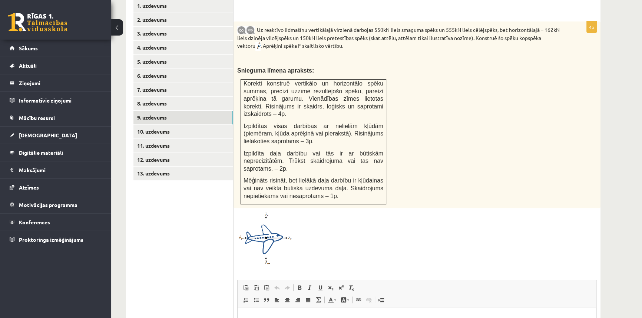
scroll to position [409, 0]
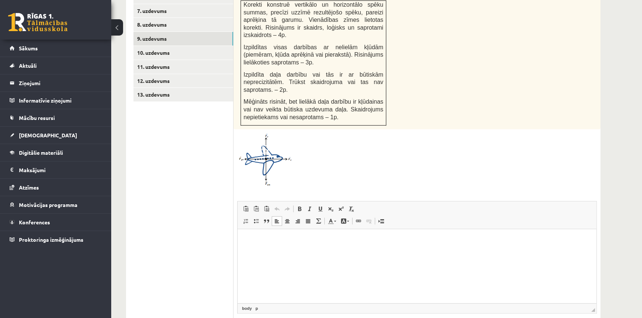
click at [252, 235] on html at bounding box center [417, 240] width 359 height 23
click at [248, 240] on p "Editor, wiswyg-editor-user-answer-47434012349400" at bounding box center [417, 241] width 344 height 8
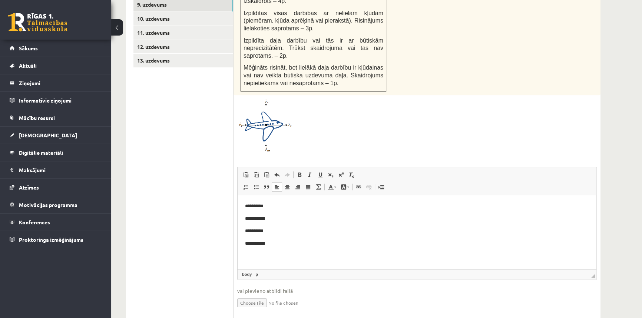
scroll to position [444, 0]
click at [307, 254] on p "**********" at bounding box center [417, 256] width 344 height 8
click at [356, 208] on body "**********" at bounding box center [417, 235] width 344 height 70
click at [308, 265] on p "**********" at bounding box center [414, 266] width 339 height 8
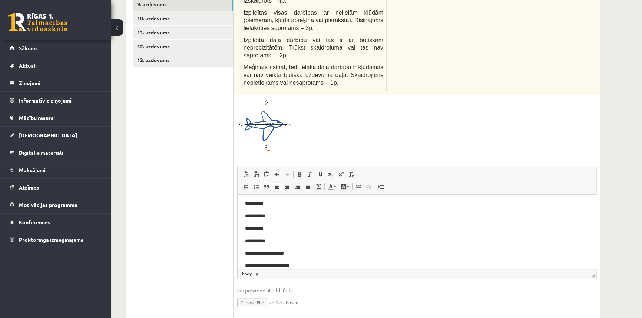
scroll to position [15, 0]
click at [449, 238] on p "**********" at bounding box center [414, 241] width 339 height 8
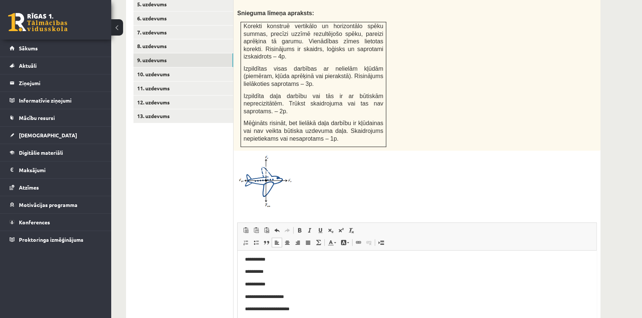
scroll to position [376, 0]
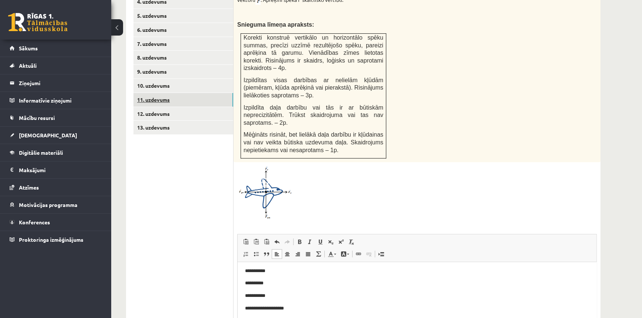
click at [156, 93] on link "11. uzdevums" at bounding box center [183, 100] width 100 height 14
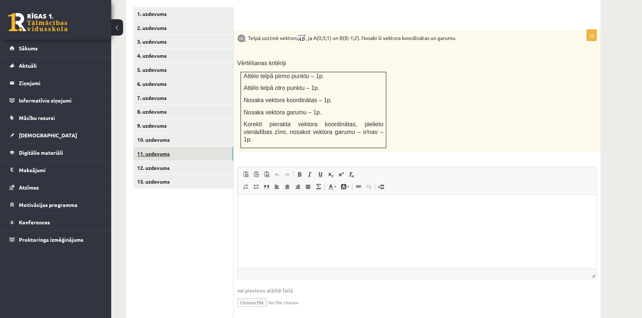
scroll to position [0, 0]
click at [269, 209] on p "**********" at bounding box center [417, 207] width 344 height 11
click at [282, 212] on p "**********" at bounding box center [417, 207] width 344 height 11
click at [330, 214] on html "**********" at bounding box center [417, 208] width 359 height 26
drag, startPoint x: 244, startPoint y: 205, endPoint x: 250, endPoint y: 216, distance: 12.6
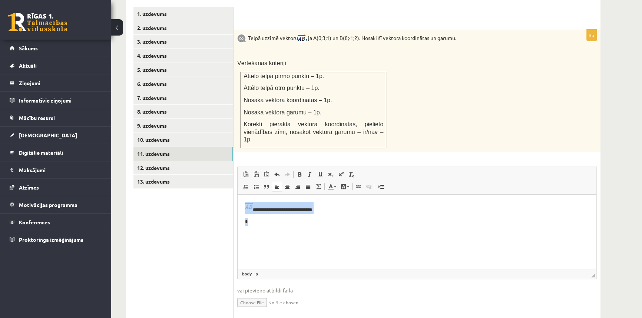
click at [250, 216] on html "**********" at bounding box center [417, 214] width 359 height 39
click at [212, 193] on ul "1. uzdevums 2. uzdevums 3. uzdevums 4. uzdevums 5. uzdevums 6. uzdevums 7. uzde…" at bounding box center [183, 164] width 100 height 314
click at [434, 205] on p "**********" at bounding box center [417, 207] width 344 height 11
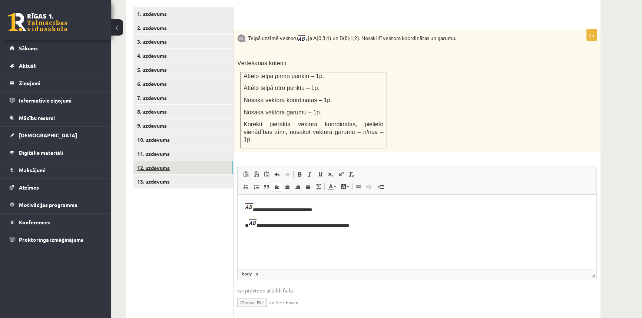
click at [167, 161] on link "12. uzdevums" at bounding box center [183, 168] width 100 height 14
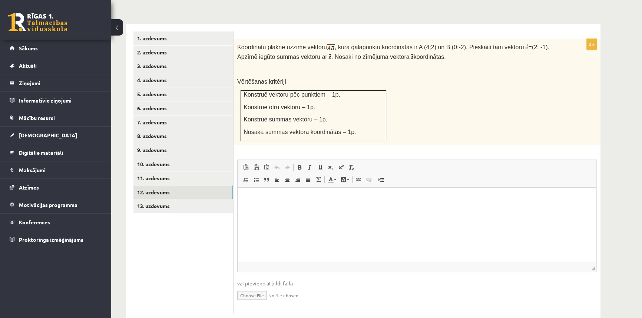
click at [417, 43] on p "Koordinātu plaknē uzzīmē vektoru , kura galapunktu koordinātas ir A (4;2) un B …" at bounding box center [398, 52] width 323 height 19
drag, startPoint x: 301, startPoint y: 39, endPoint x: 305, endPoint y: 38, distance: 4.1
click at [305, 43] on p "Koordinātu plaknē uzzīmē vektoru , kura galapunktu koordinātas ir A (4;2) un B …" at bounding box center [398, 52] width 323 height 19
click at [305, 205] on p "**********" at bounding box center [417, 200] width 344 height 11
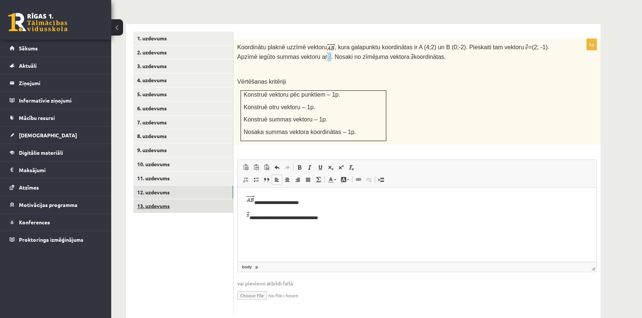
click at [163, 199] on link "13. uzdevums" at bounding box center [183, 206] width 100 height 14
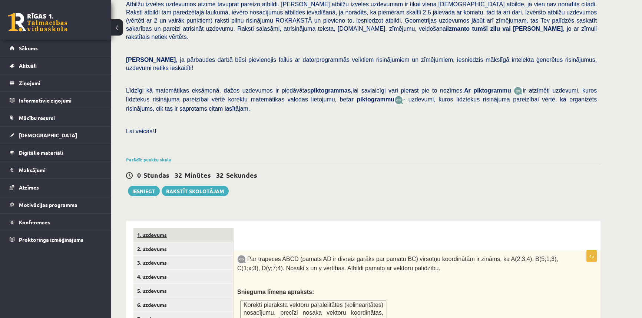
scroll to position [168, 0]
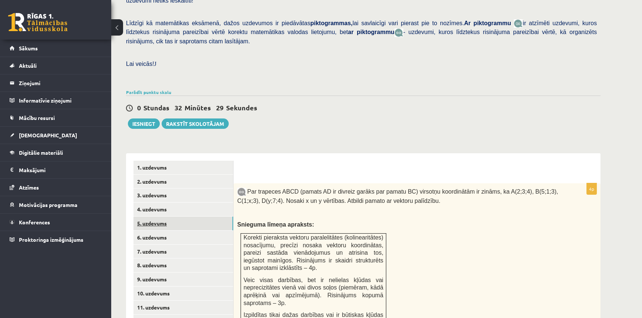
click at [152, 217] on link "5. uzdevums" at bounding box center [183, 224] width 100 height 14
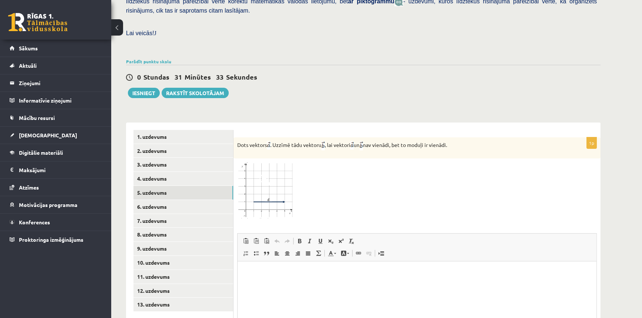
scroll to position [270, 0]
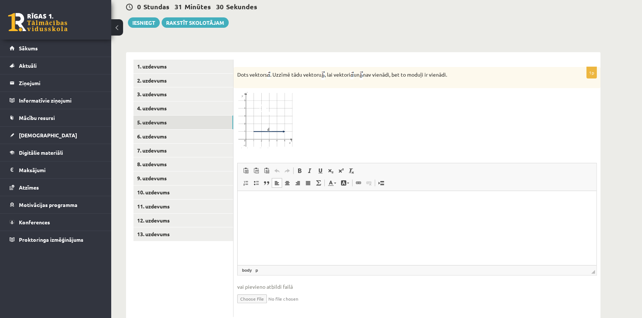
click at [268, 214] on html at bounding box center [417, 202] width 359 height 23
click at [363, 219] on p "*******" at bounding box center [414, 212] width 339 height 107
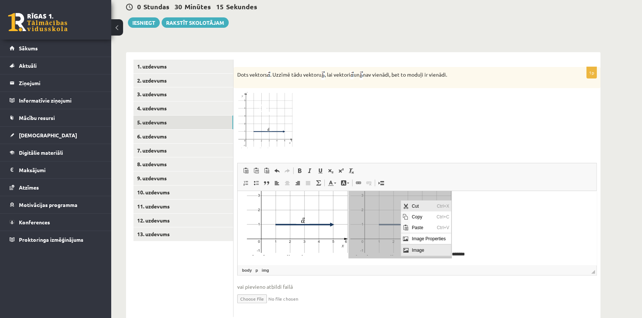
click at [422, 205] on span "Cut" at bounding box center [422, 206] width 25 height 11
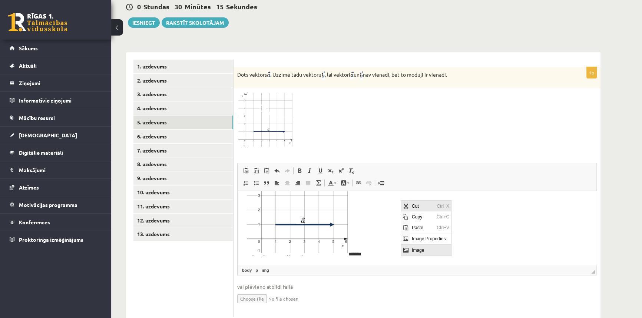
scroll to position [40, 0]
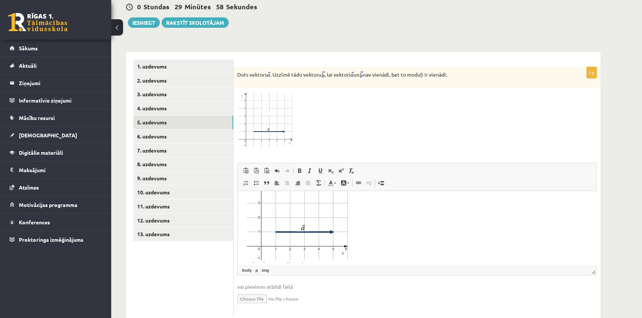
click at [412, 232] on p "Editor, wiswyg-editor-user-answer-47434005033360" at bounding box center [414, 211] width 339 height 107
click at [304, 208] on img "Editor, wiswyg-editor-user-answer-47434005033360" at bounding box center [296, 244] width 103 height 105
click at [405, 223] on p "Editor, wiswyg-editor-user-answer-47434005033360" at bounding box center [414, 245] width 339 height 107
click at [333, 227] on img "Editor, wiswyg-editor-user-answer-47434005033360" at bounding box center [296, 244] width 103 height 105
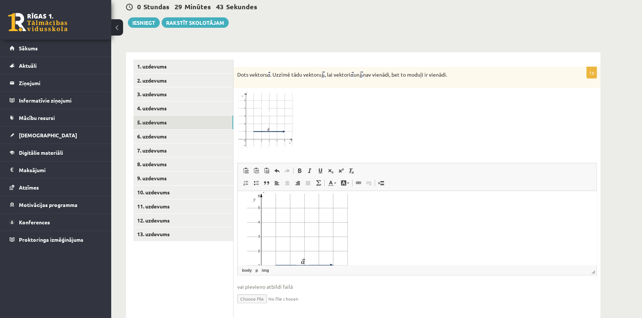
click at [398, 239] on p "Editor, wiswyg-editor-user-answer-47434005033360" at bounding box center [414, 245] width 339 height 107
click at [496, 234] on p "Editor, wiswyg-editor-user-answer-47434005033360" at bounding box center [414, 204] width 339 height 107
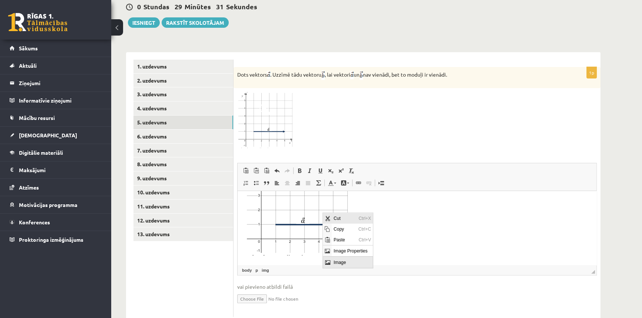
drag, startPoint x: 347, startPoint y: 217, endPoint x: 431, endPoint y: 256, distance: 92.7
click at [347, 217] on span "Cut" at bounding box center [344, 218] width 25 height 11
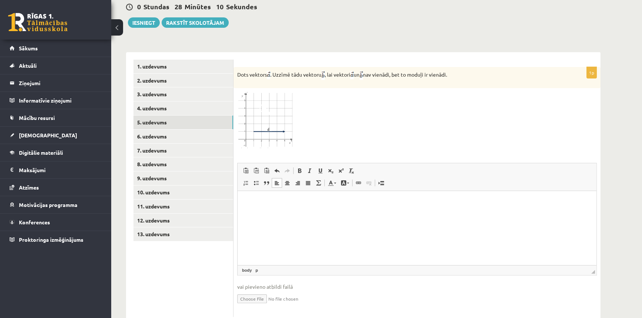
scroll to position [39, 0]
click at [290, 194] on img "Editor, wiswyg-editor-user-answer-47434005033360" at bounding box center [296, 211] width 103 height 105
click at [416, 218] on p "*******" at bounding box center [414, 212] width 339 height 107
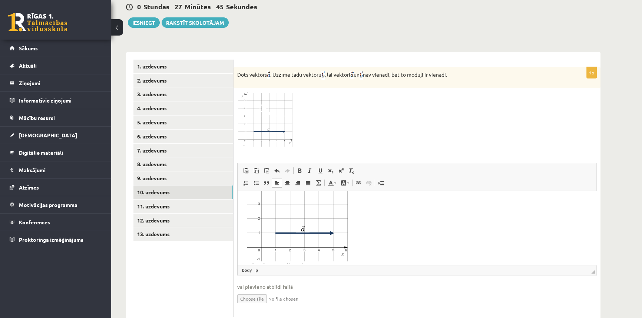
click at [155, 186] on link "10. uzdevums" at bounding box center [183, 193] width 100 height 14
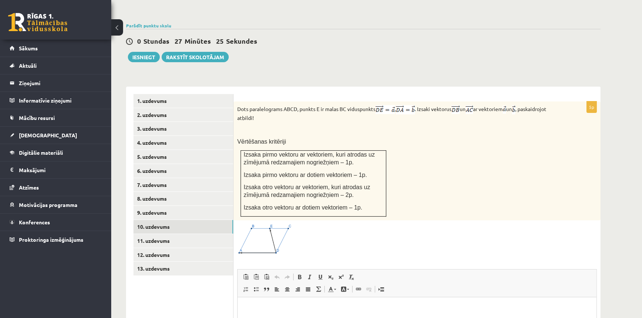
scroll to position [236, 0]
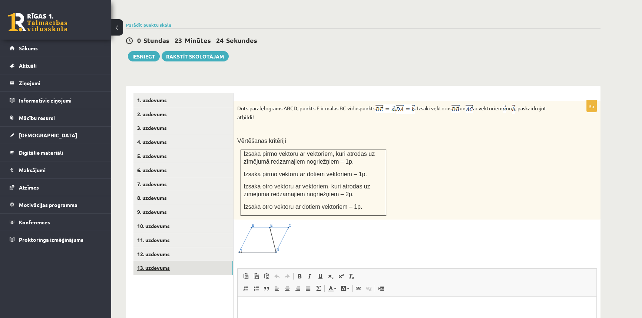
click at [164, 261] on link "13. uzdevums" at bounding box center [183, 268] width 100 height 14
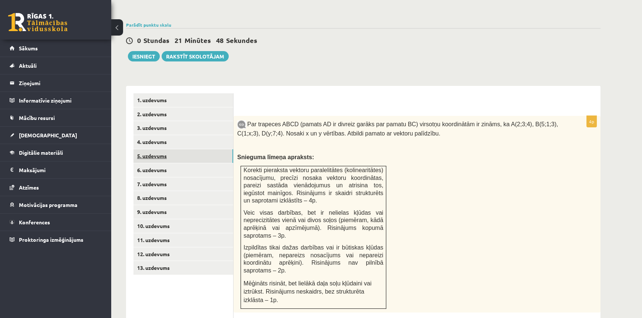
click at [151, 149] on link "5. uzdevums" at bounding box center [183, 156] width 100 height 14
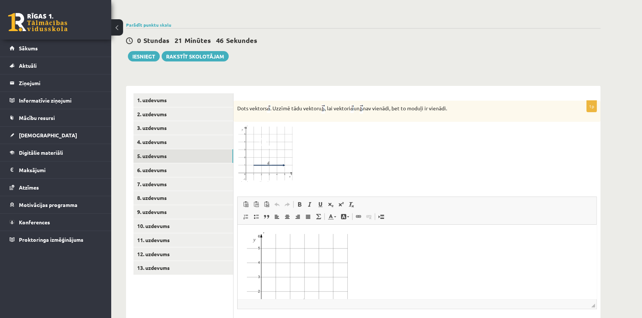
scroll to position [0, 0]
click at [293, 265] on img "Editor, wiswyg-editor-user-answer-47433917573140" at bounding box center [296, 284] width 103 height 105
click at [405, 267] on p "Editor, wiswyg-editor-user-answer-47433917573140" at bounding box center [417, 286] width 344 height 108
click at [386, 247] on p "Editor, wiswyg-editor-user-answer-47433917573140" at bounding box center [417, 245] width 344 height 108
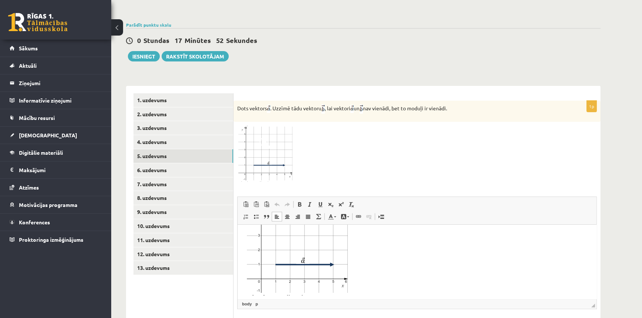
click at [395, 239] on p "Editor, wiswyg-editor-user-answer-47433917573140" at bounding box center [417, 245] width 344 height 108
click at [375, 243] on p "Editor, wiswyg-editor-user-answer-47433917573140" at bounding box center [417, 245] width 344 height 108
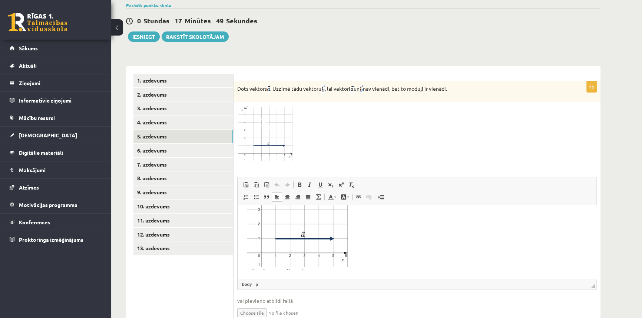
scroll to position [274, 0]
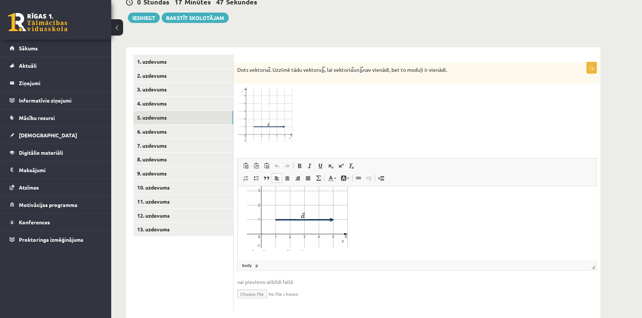
click at [351, 247] on p "Editor, wiswyg-editor-user-answer-47433917573140" at bounding box center [417, 200] width 344 height 108
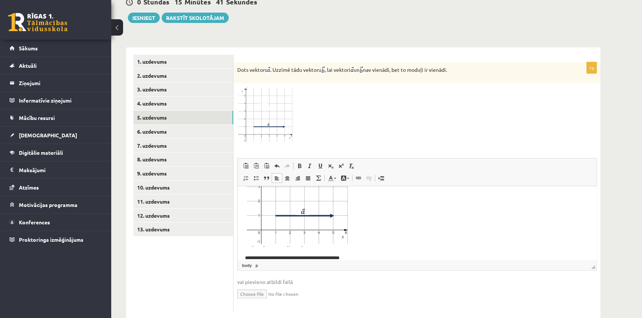
scroll to position [60, 0]
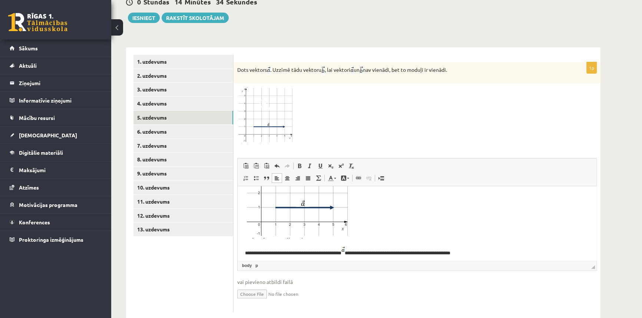
click at [301, 252] on p "**********" at bounding box center [414, 252] width 339 height 10
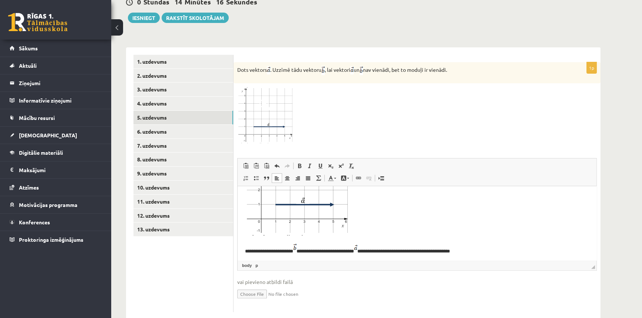
click at [319, 250] on p "**********" at bounding box center [414, 249] width 339 height 11
click at [272, 247] on img "Editor, wiswyg-editor-user-answer-47433917573140" at bounding box center [270, 248] width 3 height 9
click at [271, 251] on p "**********" at bounding box center [414, 249] width 339 height 11
click at [271, 247] on img "Editor, wiswyg-editor-user-answer-47433917573140" at bounding box center [270, 248] width 3 height 9
click at [286, 254] on p "**********" at bounding box center [414, 249] width 339 height 11
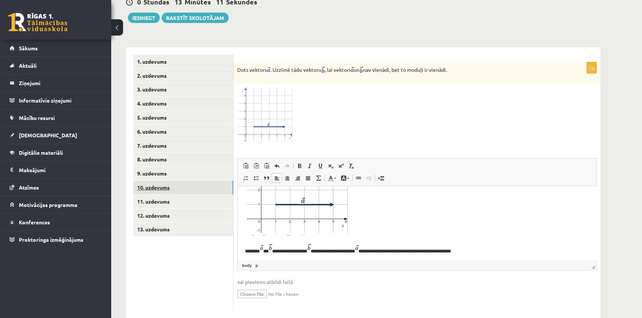
click at [154, 181] on link "10. uzdevums" at bounding box center [183, 188] width 100 height 14
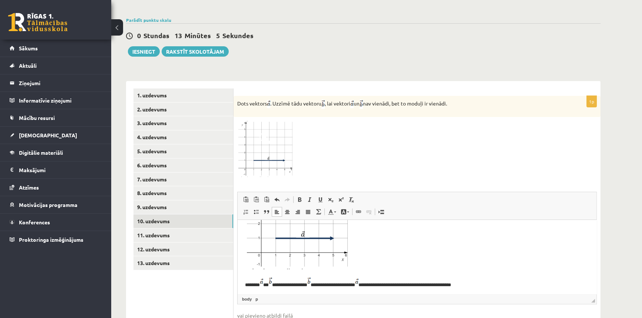
scroll to position [274, 0]
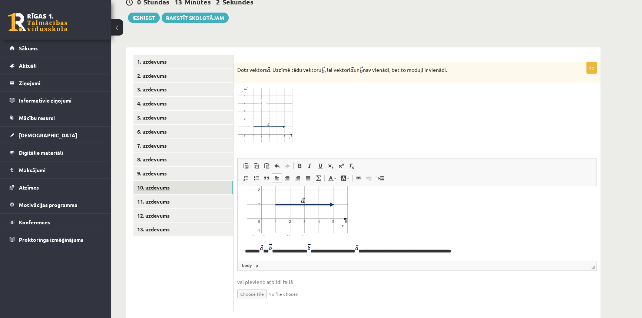
click at [158, 181] on link "10. uzdevums" at bounding box center [183, 188] width 100 height 14
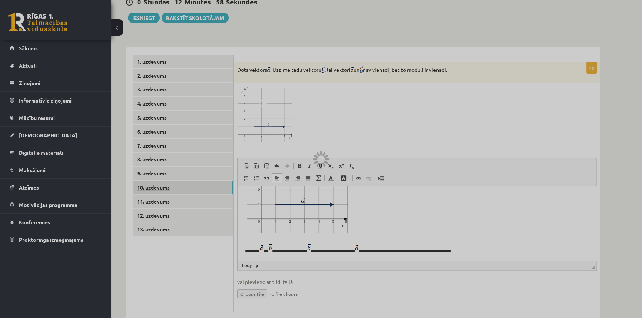
click at [158, 169] on div at bounding box center [321, 159] width 642 height 318
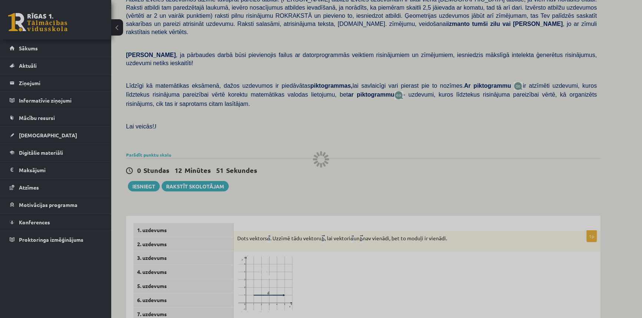
scroll to position [241, 0]
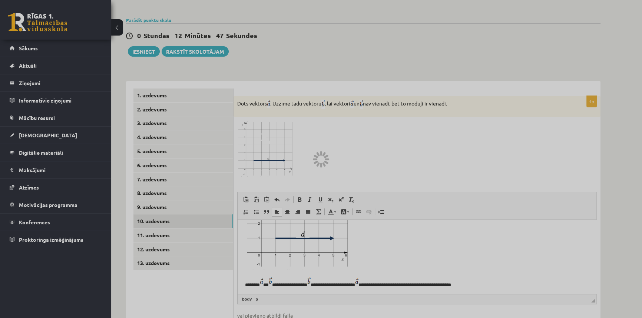
click at [516, 70] on div at bounding box center [321, 159] width 642 height 318
click at [520, 152] on div at bounding box center [321, 159] width 642 height 318
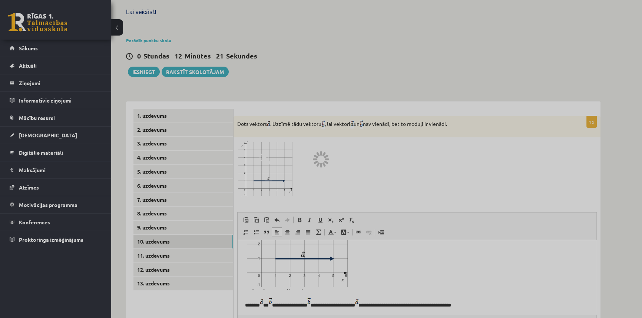
scroll to position [274, 0]
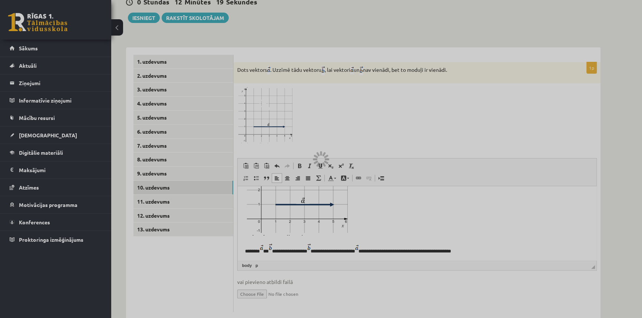
click at [154, 168] on div at bounding box center [321, 159] width 642 height 318
click at [156, 169] on div at bounding box center [321, 159] width 642 height 318
click at [230, 170] on div at bounding box center [321, 159] width 642 height 318
click at [148, 211] on div at bounding box center [321, 159] width 642 height 318
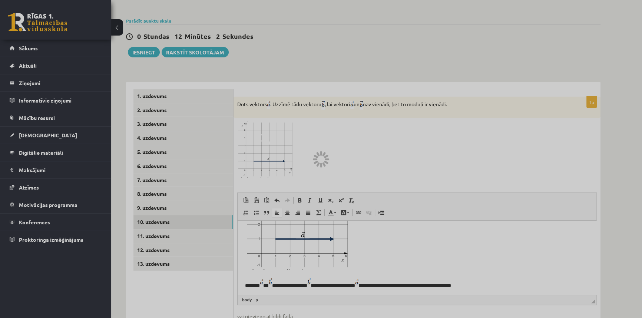
scroll to position [241, 0]
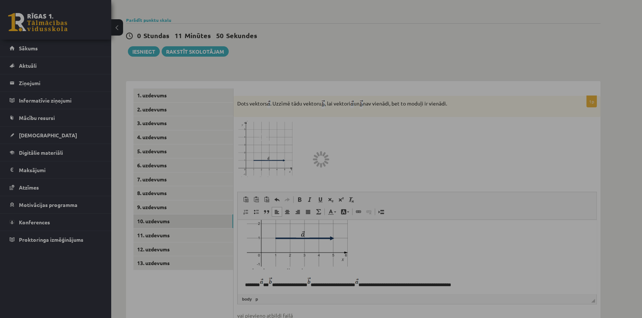
click at [186, 121] on div at bounding box center [321, 159] width 642 height 318
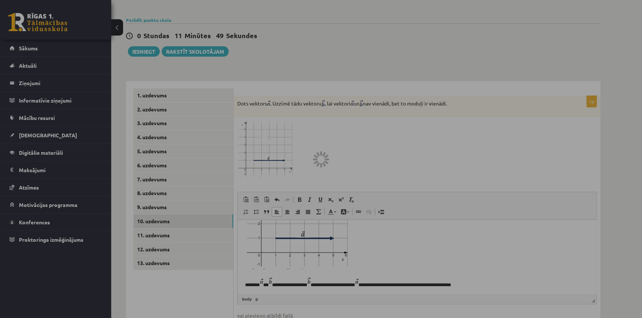
click at [186, 121] on div at bounding box center [321, 159] width 642 height 318
click at [165, 78] on div at bounding box center [321, 159] width 642 height 318
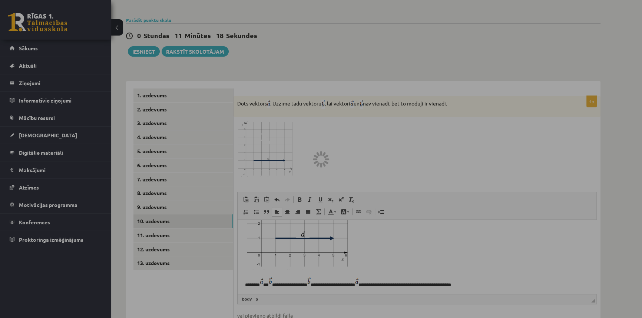
click at [145, 35] on div at bounding box center [321, 159] width 642 height 318
click at [496, 135] on div at bounding box center [321, 159] width 642 height 318
click at [497, 136] on div at bounding box center [321, 159] width 642 height 318
click at [321, 157] on div at bounding box center [321, 159] width 642 height 318
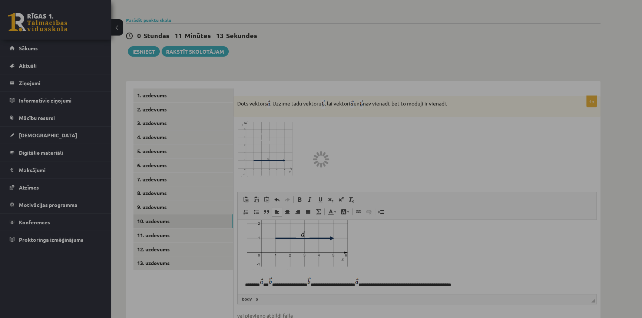
click at [321, 157] on div at bounding box center [321, 159] width 642 height 318
drag, startPoint x: 340, startPoint y: 148, endPoint x: 397, endPoint y: 137, distance: 57.7
click at [397, 137] on div at bounding box center [321, 159] width 642 height 318
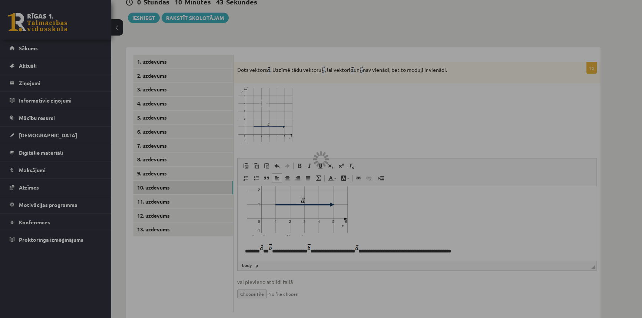
click at [448, 194] on div at bounding box center [321, 159] width 642 height 318
click at [488, 7] on div at bounding box center [321, 159] width 642 height 318
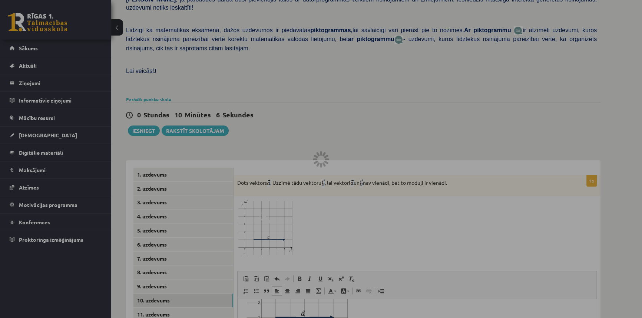
scroll to position [207, 0]
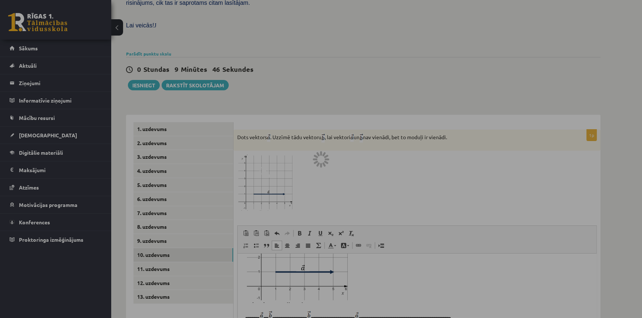
click at [155, 237] on div at bounding box center [321, 159] width 642 height 318
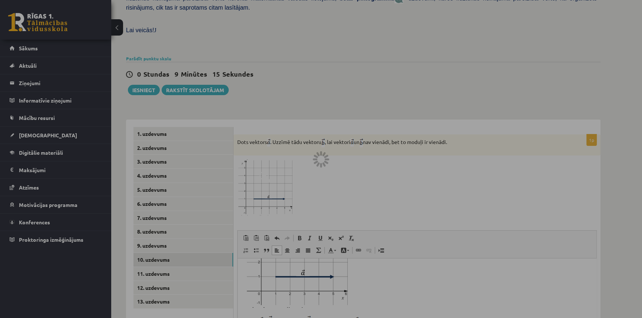
scroll to position [241, 0]
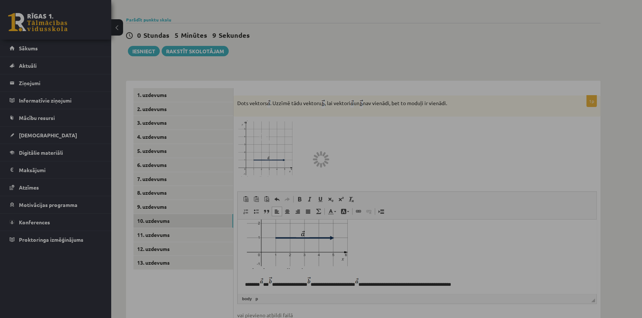
click at [170, 202] on div at bounding box center [321, 159] width 642 height 318
click at [216, 33] on div at bounding box center [321, 159] width 642 height 318
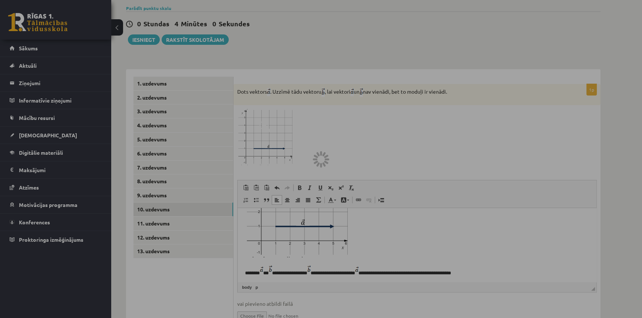
scroll to position [241, 0]
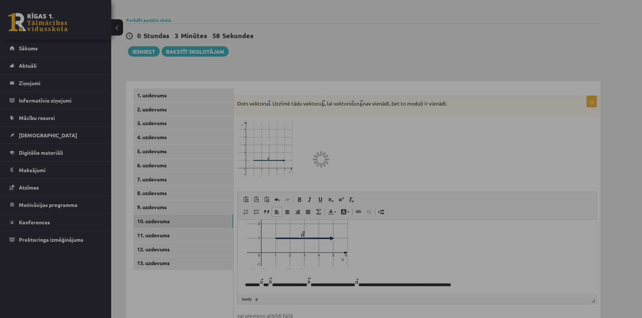
drag, startPoint x: 594, startPoint y: 250, endPoint x: 580, endPoint y: 207, distance: 45.8
click at [586, 203] on div at bounding box center [321, 159] width 642 height 318
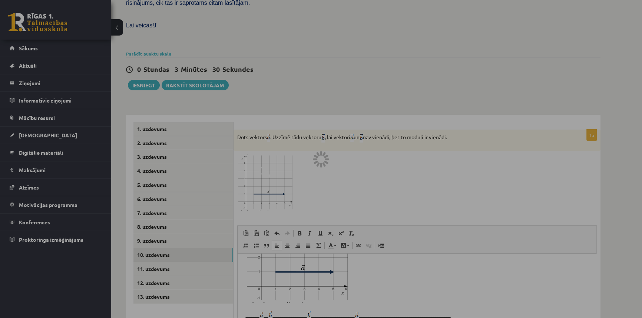
click at [199, 70] on div at bounding box center [321, 159] width 642 height 318
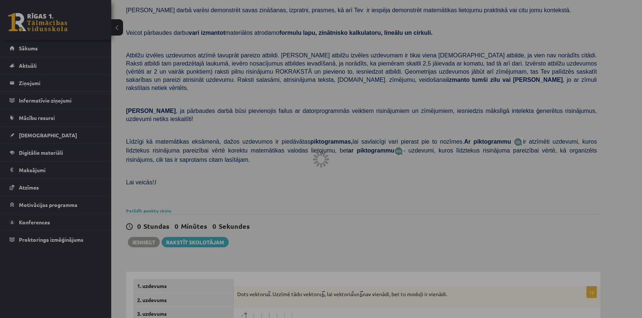
scroll to position [33, 0]
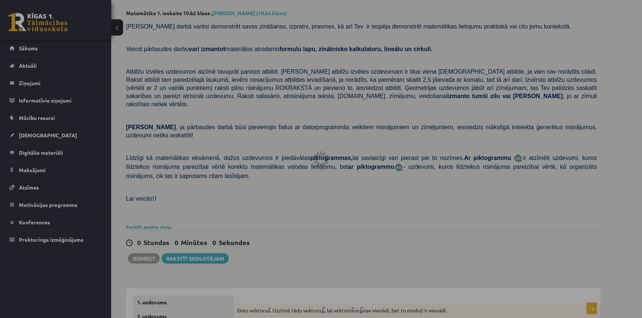
click at [154, 211] on div at bounding box center [321, 159] width 642 height 318
click at [321, 160] on div at bounding box center [321, 159] width 642 height 318
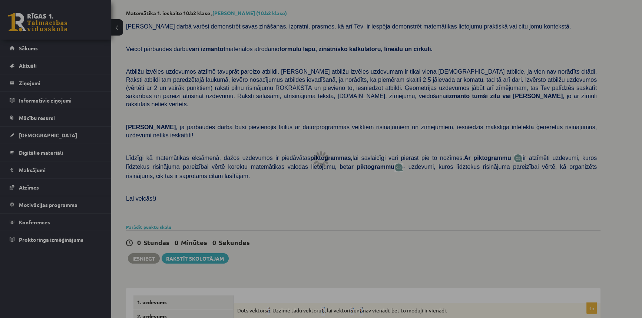
click at [321, 161] on div at bounding box center [321, 159] width 642 height 318
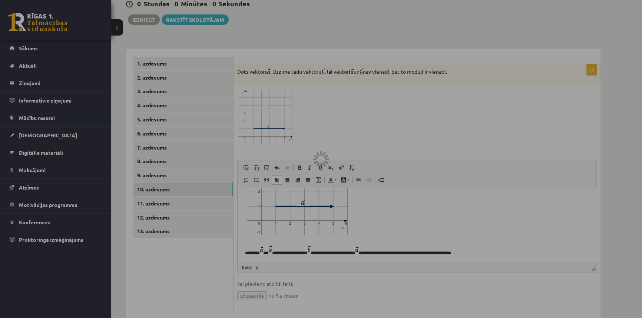
scroll to position [274, 0]
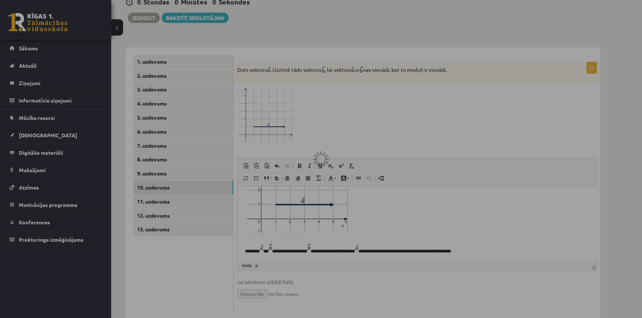
click at [143, 214] on div at bounding box center [321, 159] width 642 height 318
click at [154, 172] on div at bounding box center [321, 159] width 642 height 318
drag, startPoint x: 177, startPoint y: 171, endPoint x: 499, endPoint y: 293, distance: 344.5
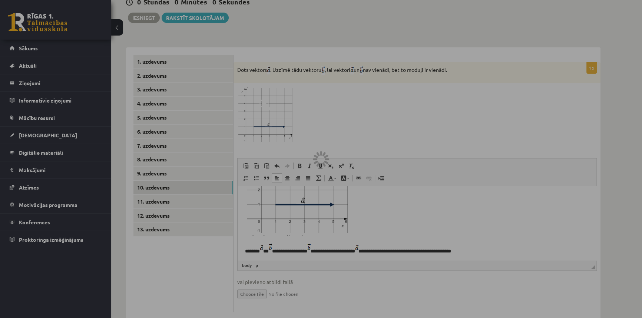
click at [499, 293] on div at bounding box center [321, 159] width 642 height 318
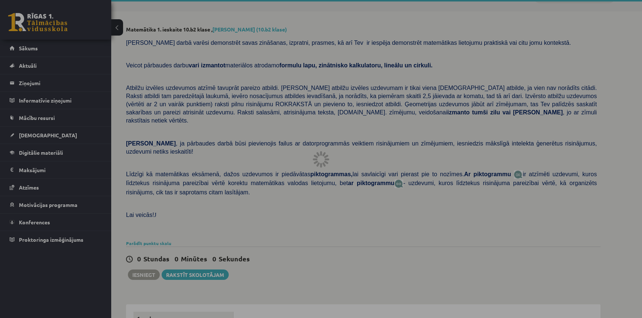
scroll to position [0, 0]
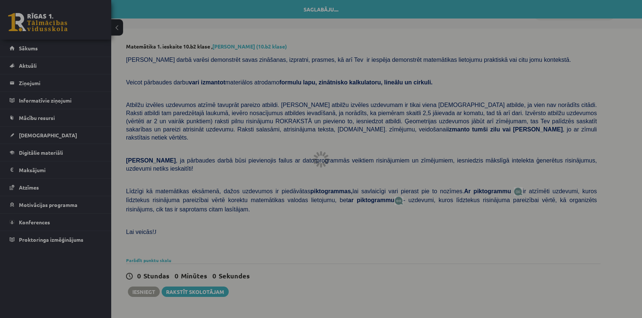
click at [149, 274] on div at bounding box center [321, 159] width 642 height 318
click at [211, 275] on div at bounding box center [321, 159] width 642 height 318
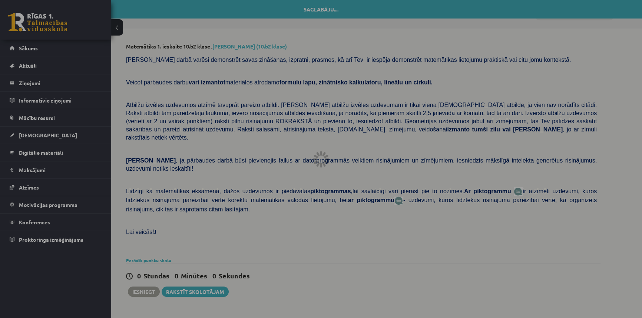
click at [231, 46] on div at bounding box center [321, 159] width 642 height 318
drag, startPoint x: 171, startPoint y: 47, endPoint x: 209, endPoint y: 72, distance: 44.7
click at [174, 48] on div at bounding box center [321, 159] width 642 height 318
click at [241, 139] on div at bounding box center [321, 159] width 642 height 318
drag, startPoint x: 365, startPoint y: 160, endPoint x: 361, endPoint y: 171, distance: 12.0
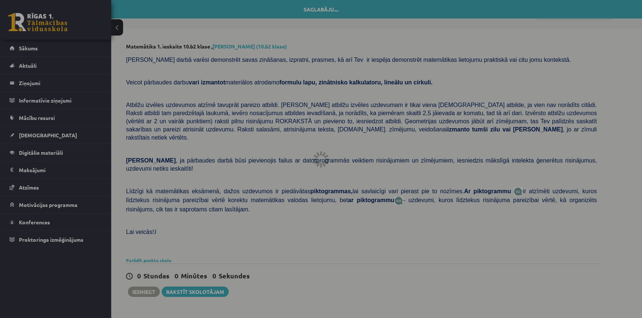
click at [366, 162] on div at bounding box center [321, 159] width 642 height 318
